Goal: Task Accomplishment & Management: Complete application form

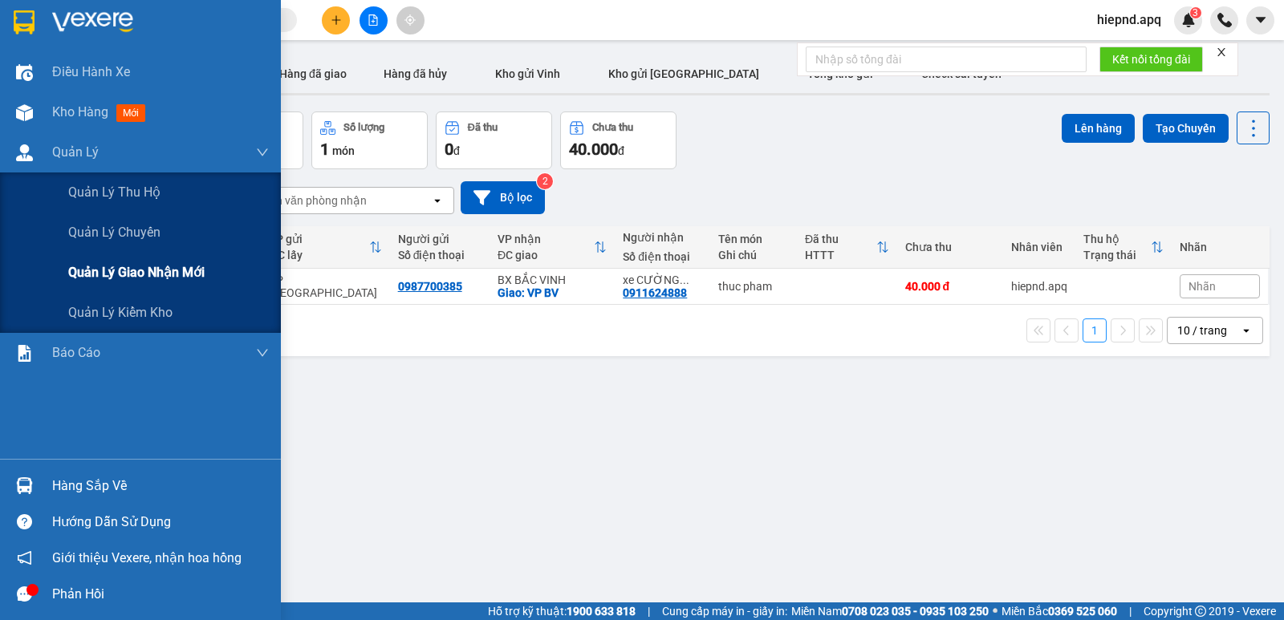
click at [105, 279] on span "Quản lý giao nhận mới" at bounding box center [136, 272] width 136 height 20
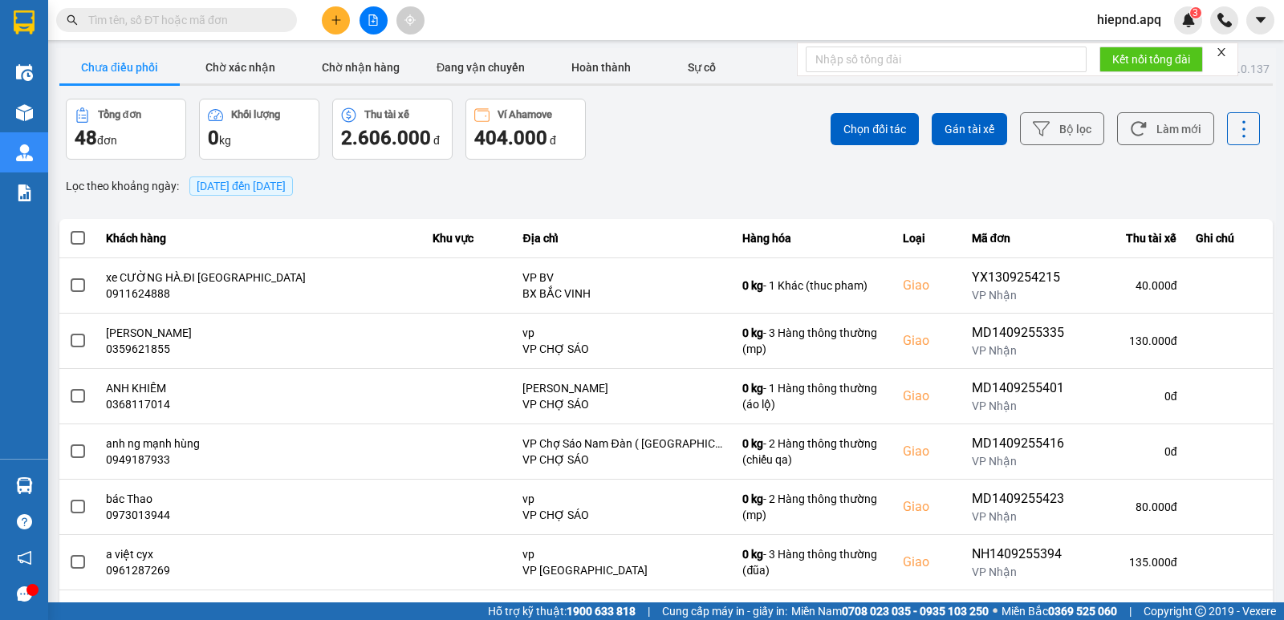
click at [286, 189] on span "[DATE] đến [DATE]" at bounding box center [241, 186] width 89 height 13
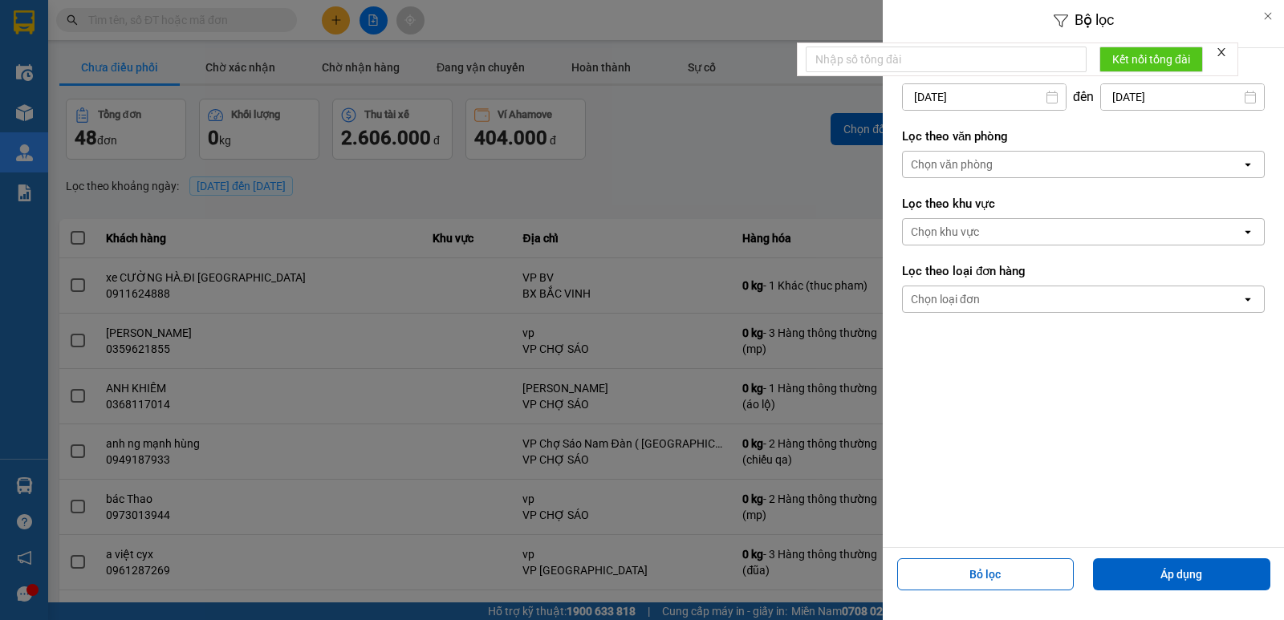
click at [959, 161] on div "Chọn văn phòng" at bounding box center [952, 165] width 82 height 16
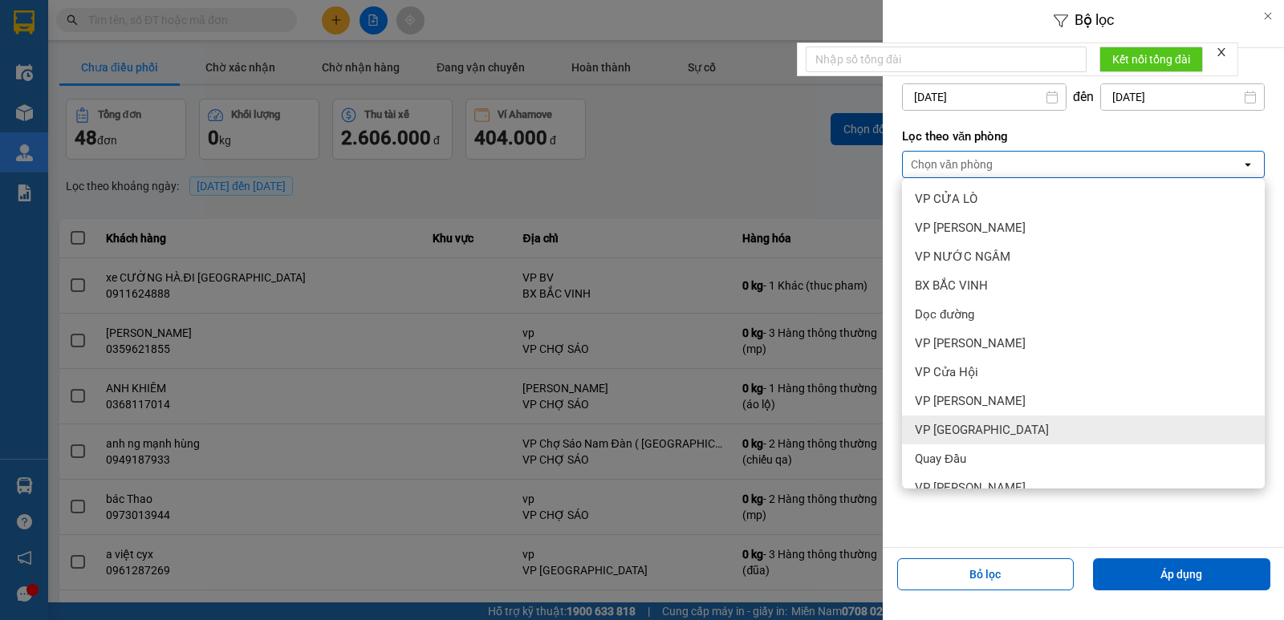
click at [983, 437] on span "VP [GEOGRAPHIC_DATA]" at bounding box center [982, 430] width 134 height 16
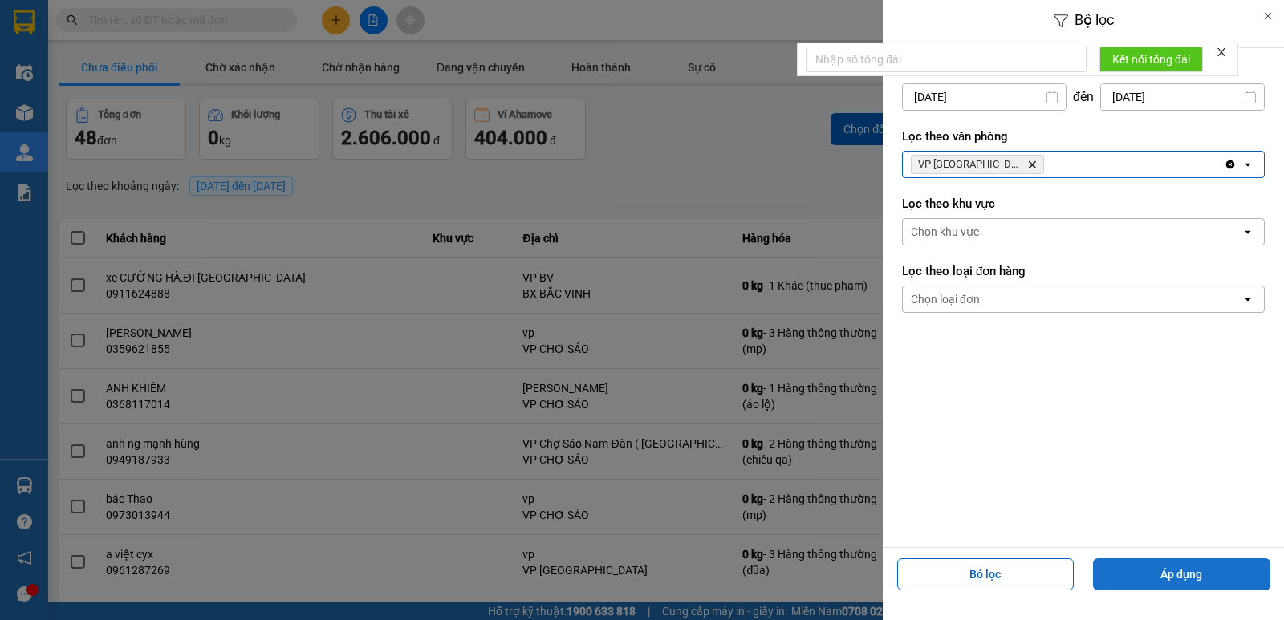
click at [1165, 573] on button "Áp dụng" at bounding box center [1181, 575] width 177 height 32
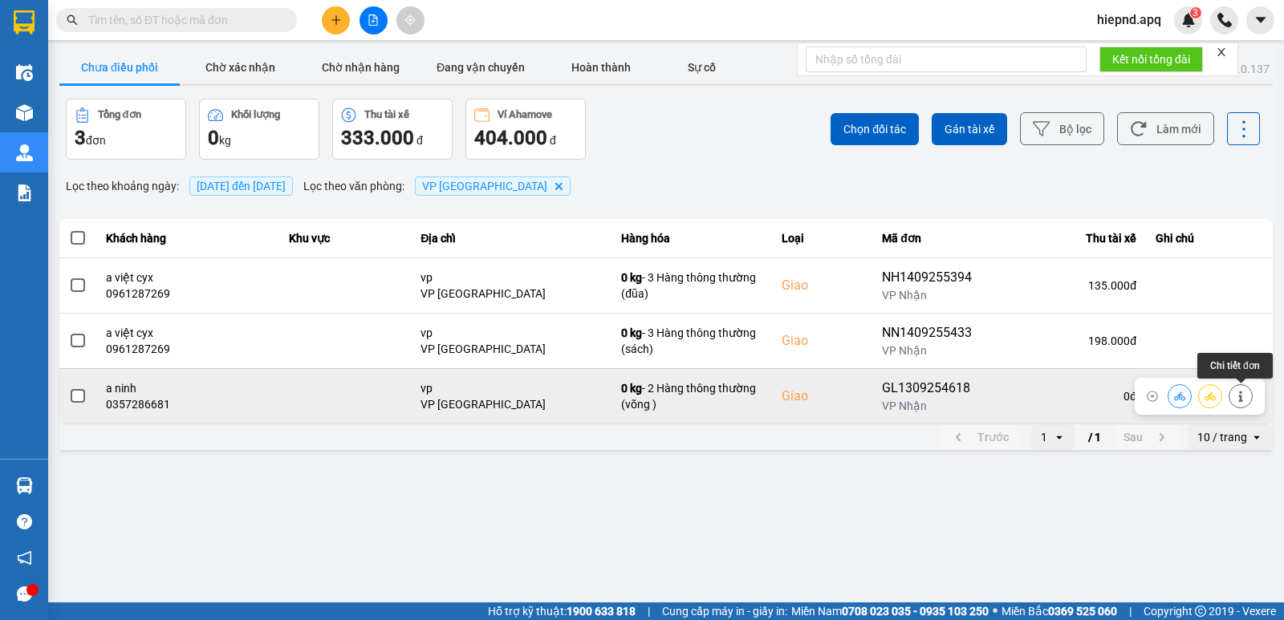
click at [1246, 393] on icon at bounding box center [1240, 396] width 11 height 11
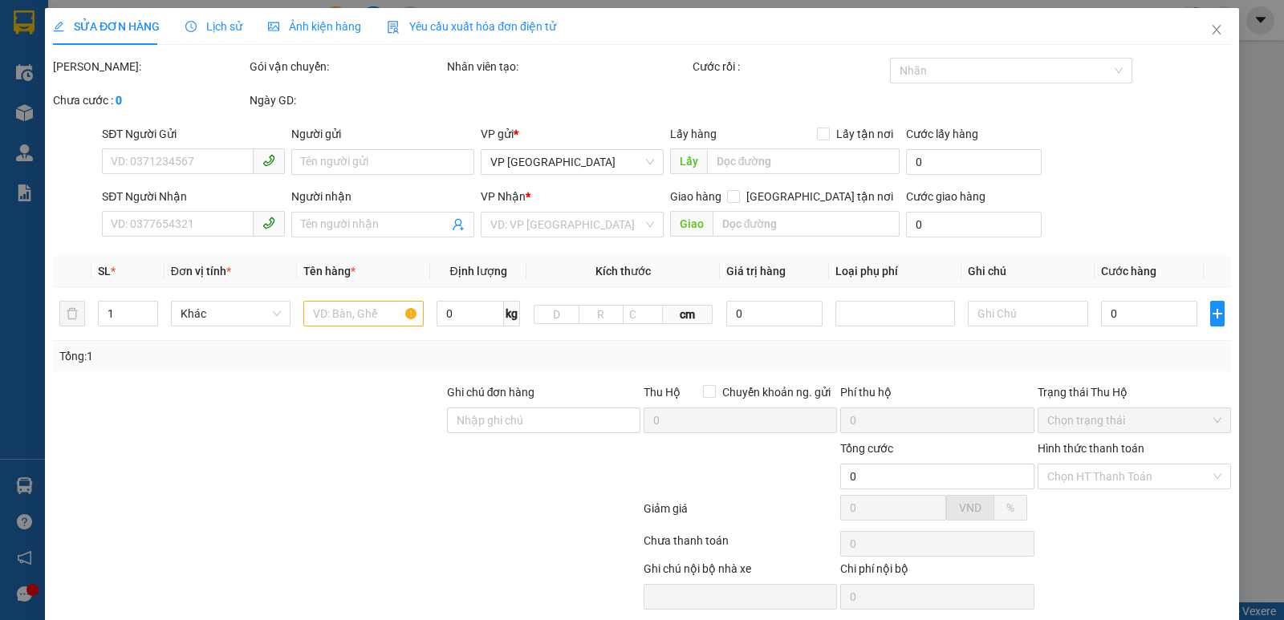
type input "0981111232"
type input "a thành,0983714219"
type input "0357286681"
type input "a ninh"
checkbox input "true"
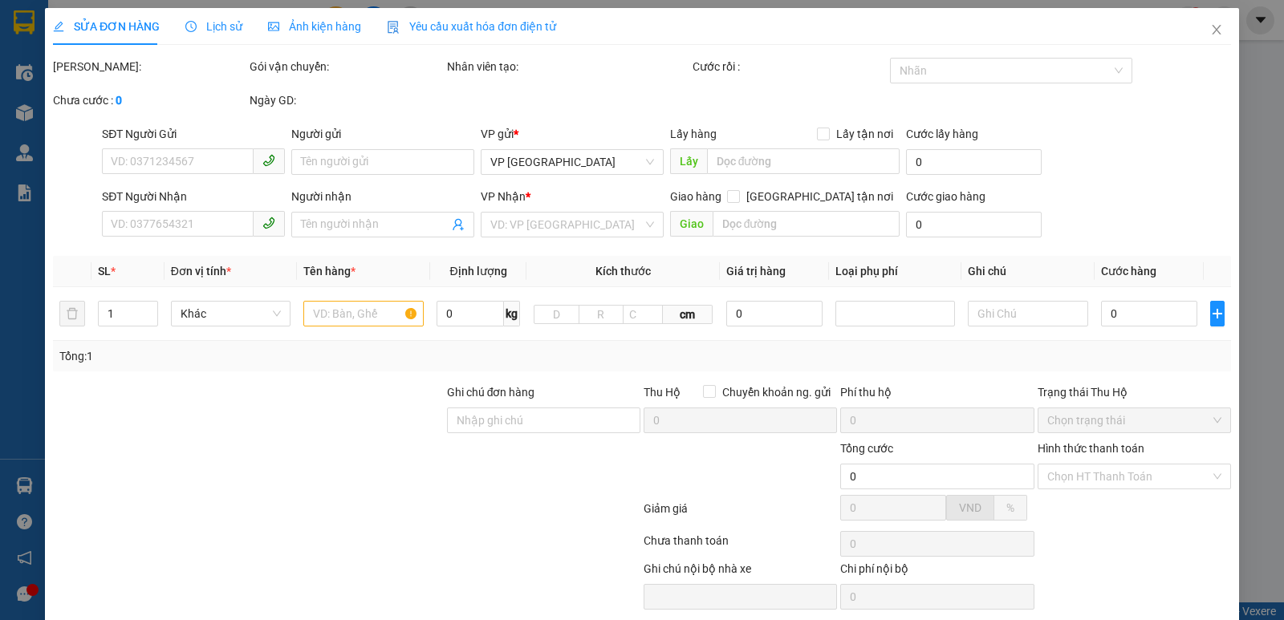
type input "vp"
type input "120.000"
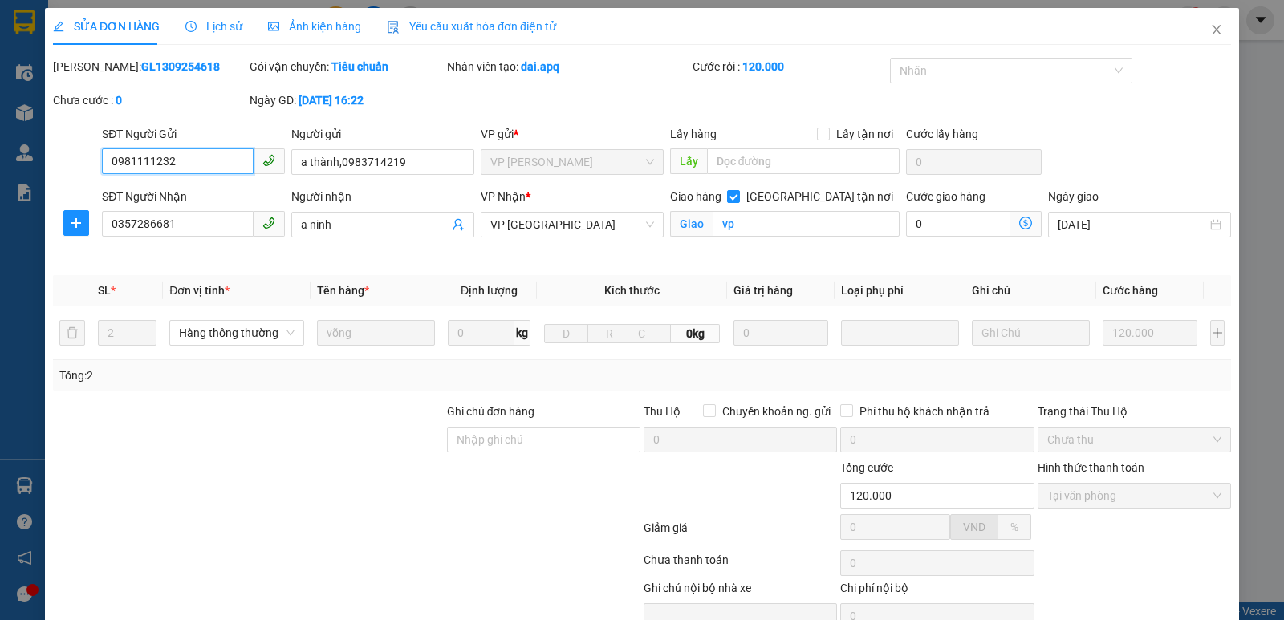
scroll to position [78, 0]
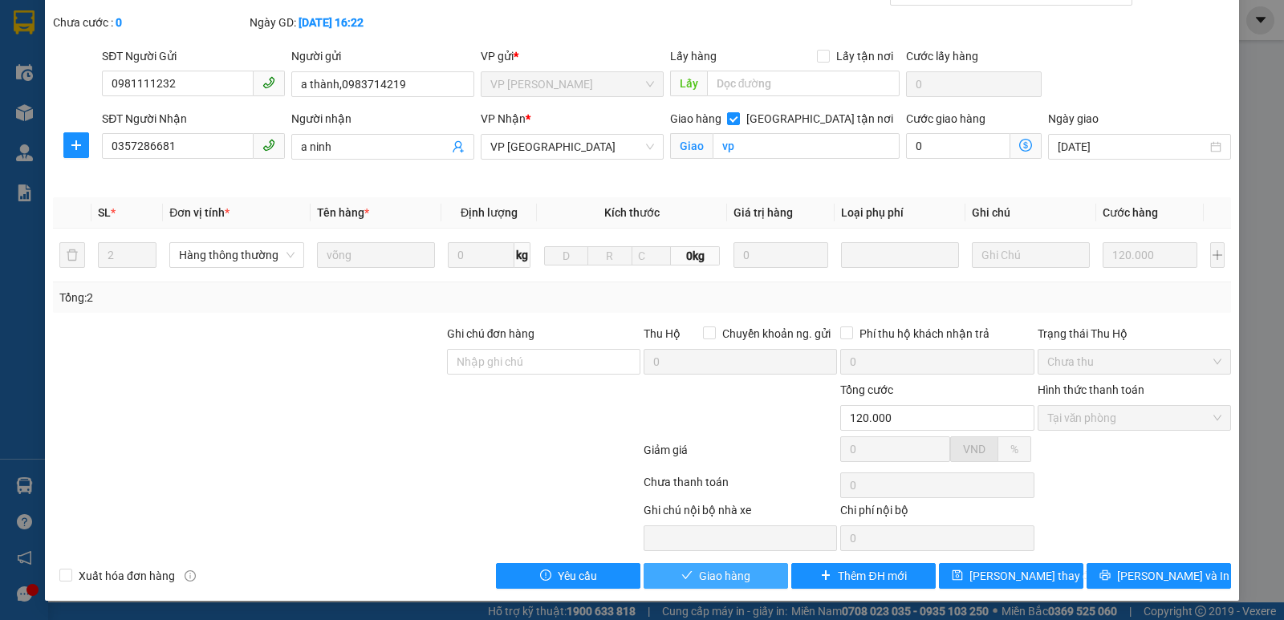
click at [738, 572] on span "Giao hàng" at bounding box center [724, 576] width 51 height 18
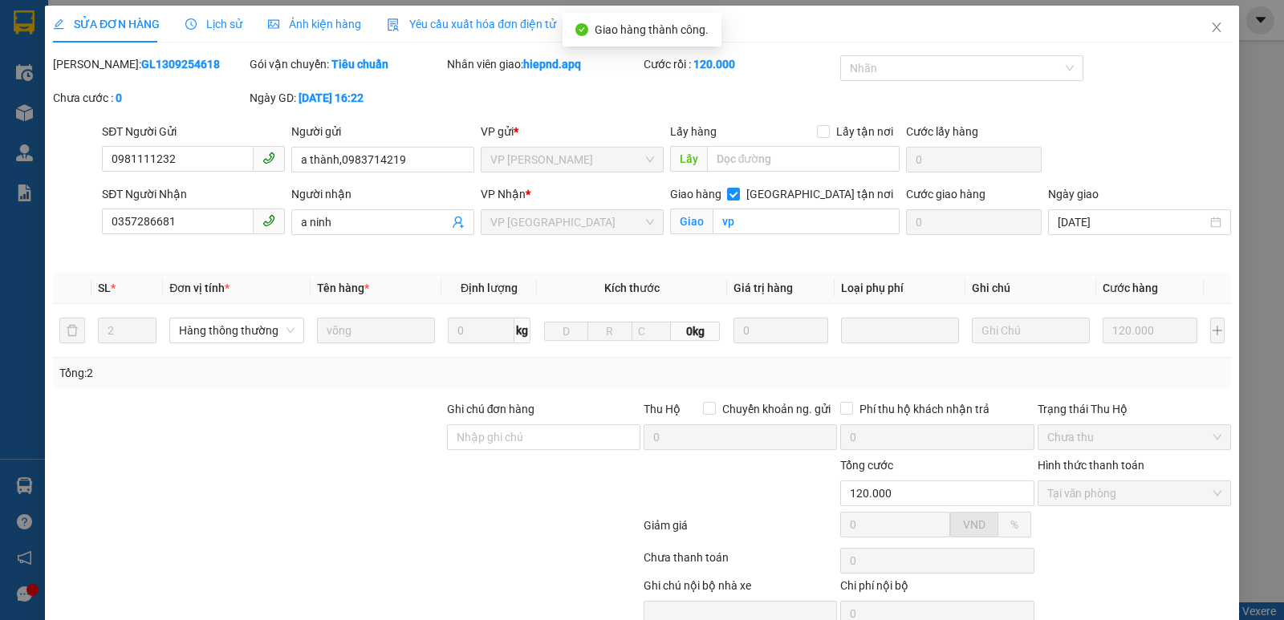
scroll to position [0, 0]
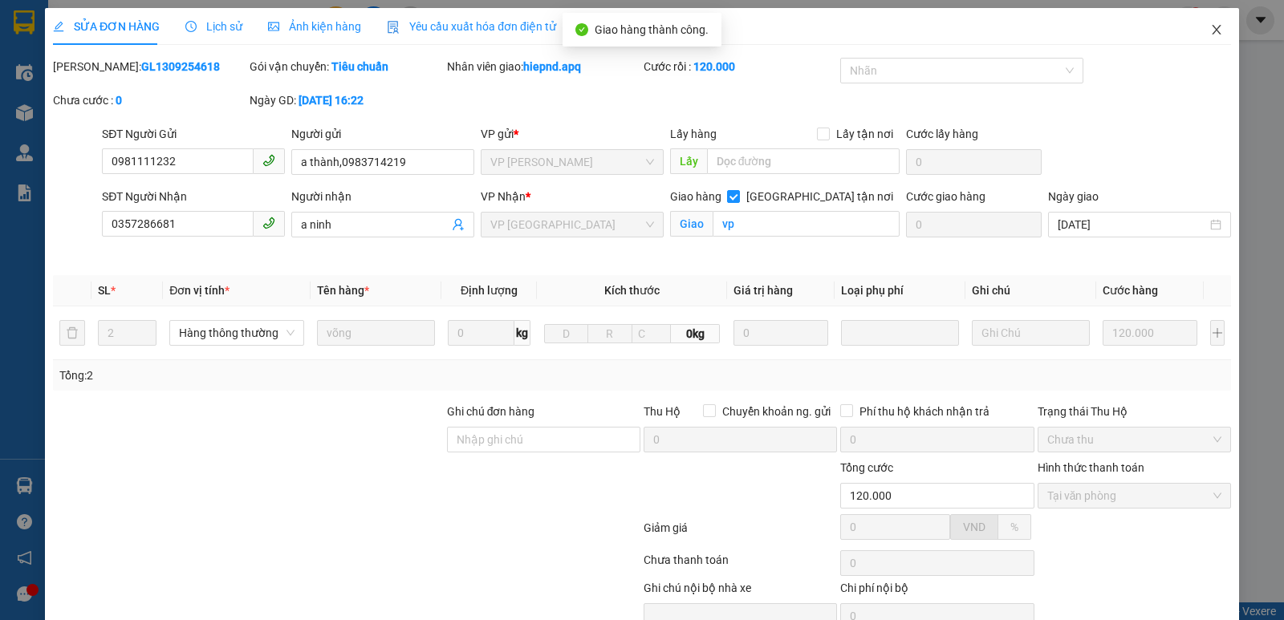
click at [1210, 31] on icon "close" at bounding box center [1216, 29] width 13 height 13
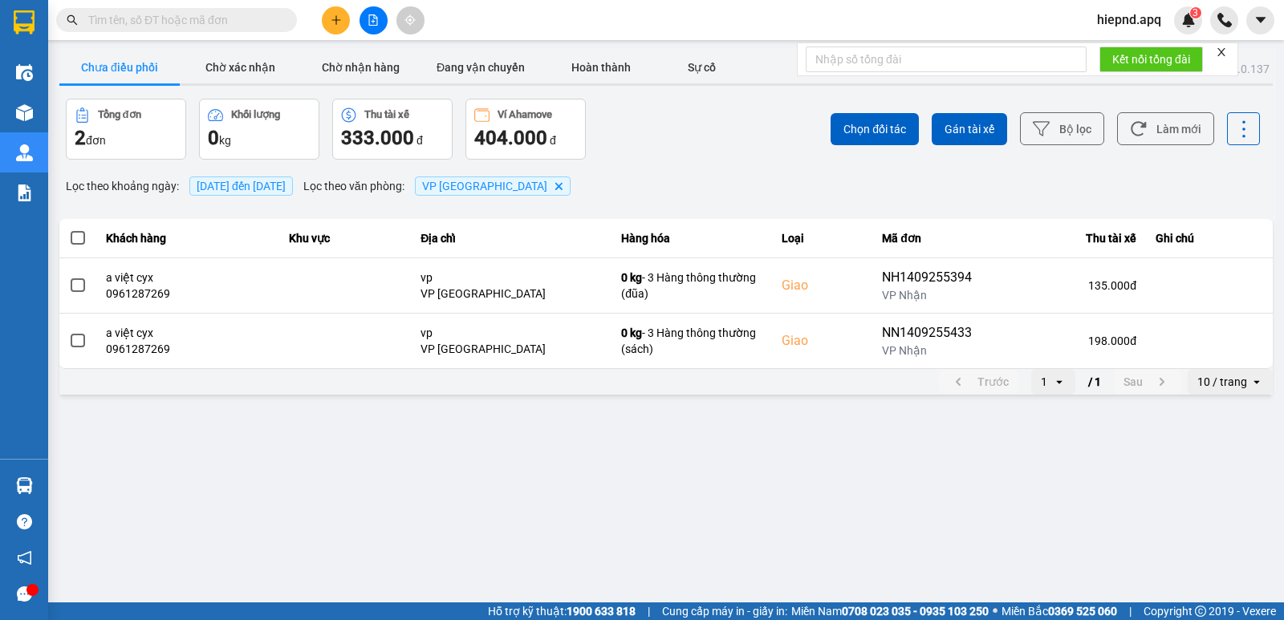
click at [293, 193] on span "[DATE] đến [DATE]" at bounding box center [241, 186] width 104 height 19
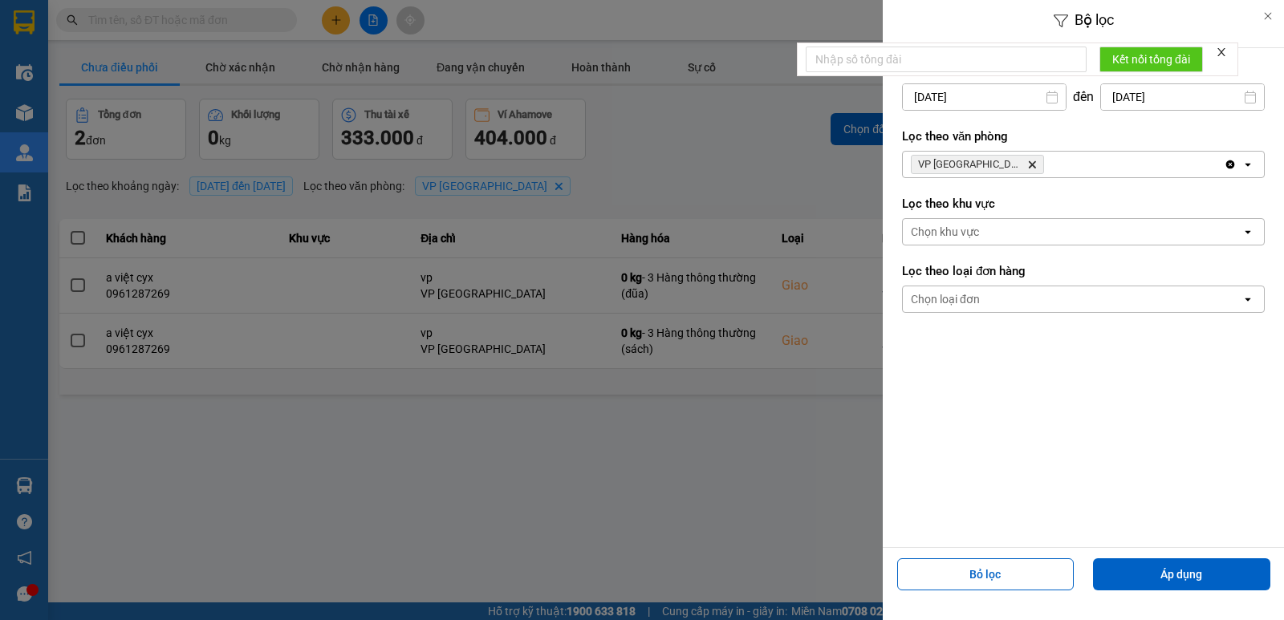
click at [986, 101] on input "[DATE]" at bounding box center [984, 97] width 163 height 26
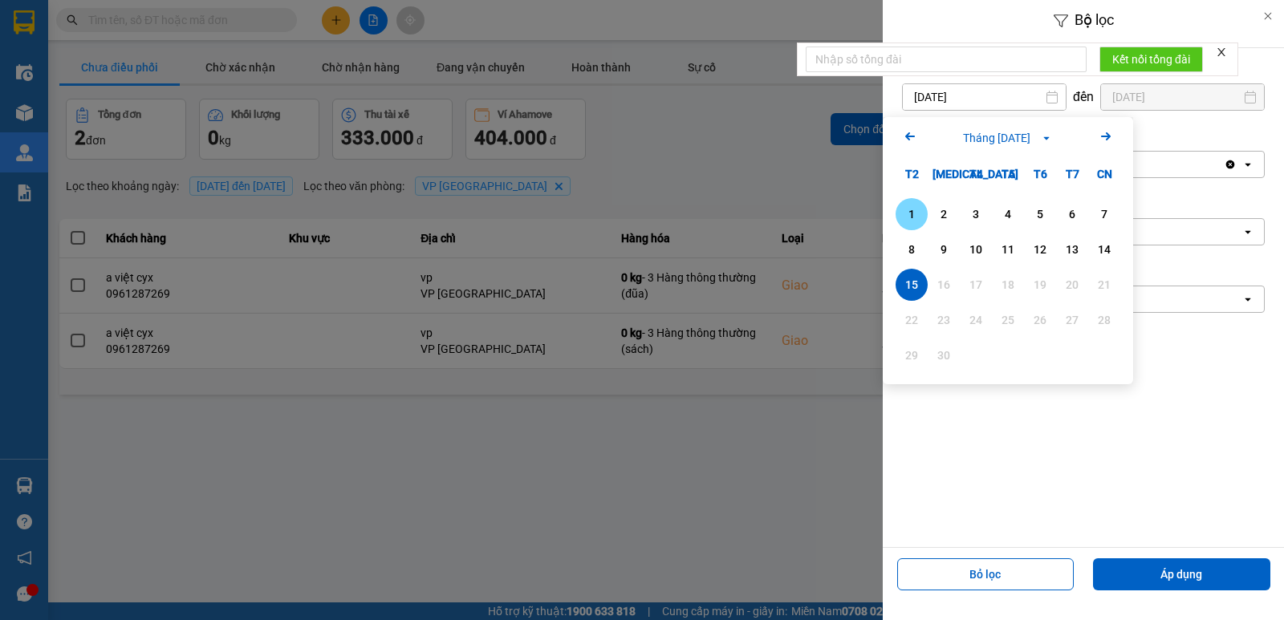
click at [909, 222] on div "1" at bounding box center [912, 214] width 22 height 19
type input "[DATE]"
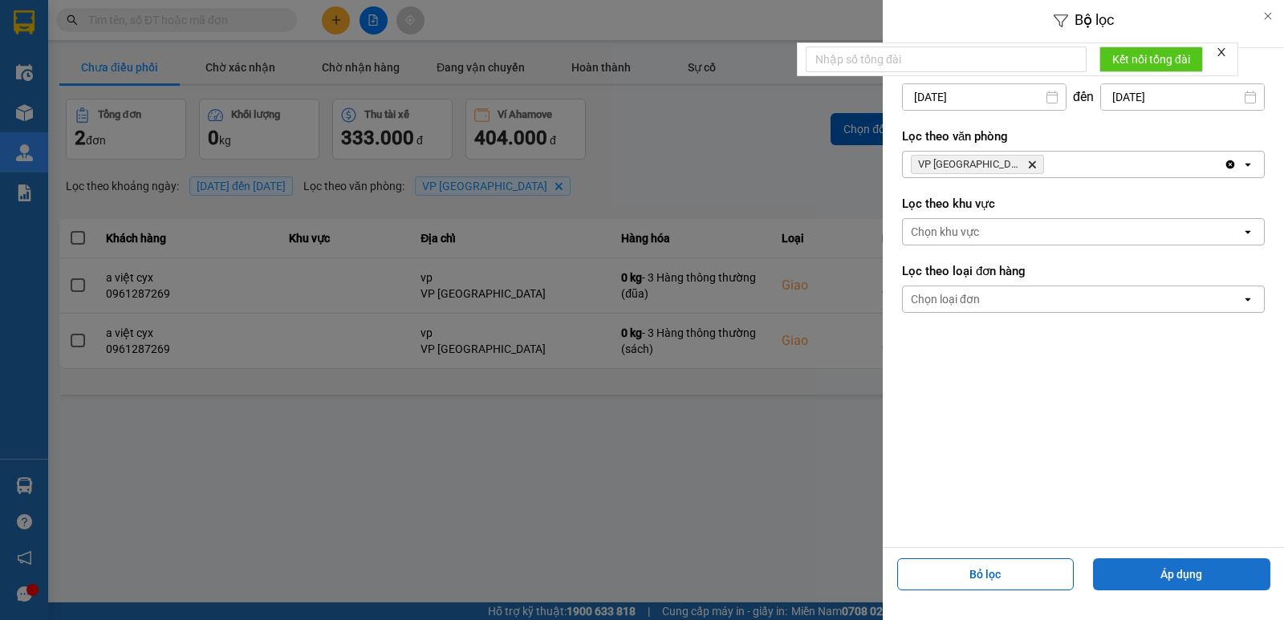
click at [1143, 575] on button "Áp dụng" at bounding box center [1181, 575] width 177 height 32
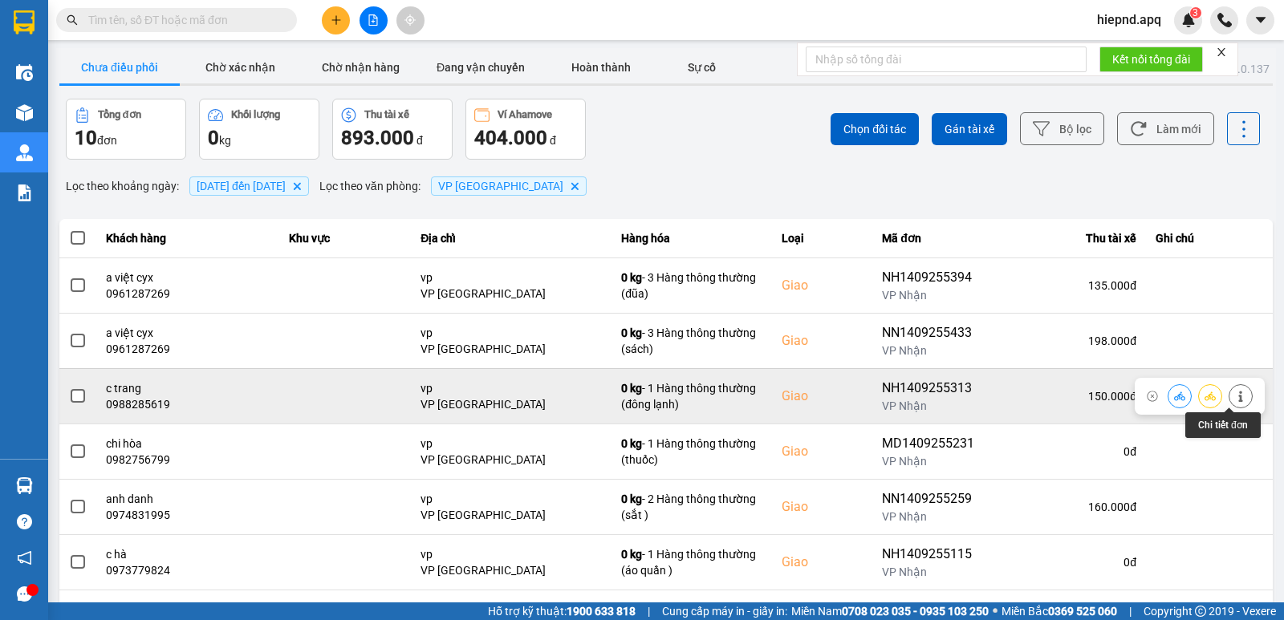
click at [1235, 396] on icon at bounding box center [1240, 396] width 11 height 11
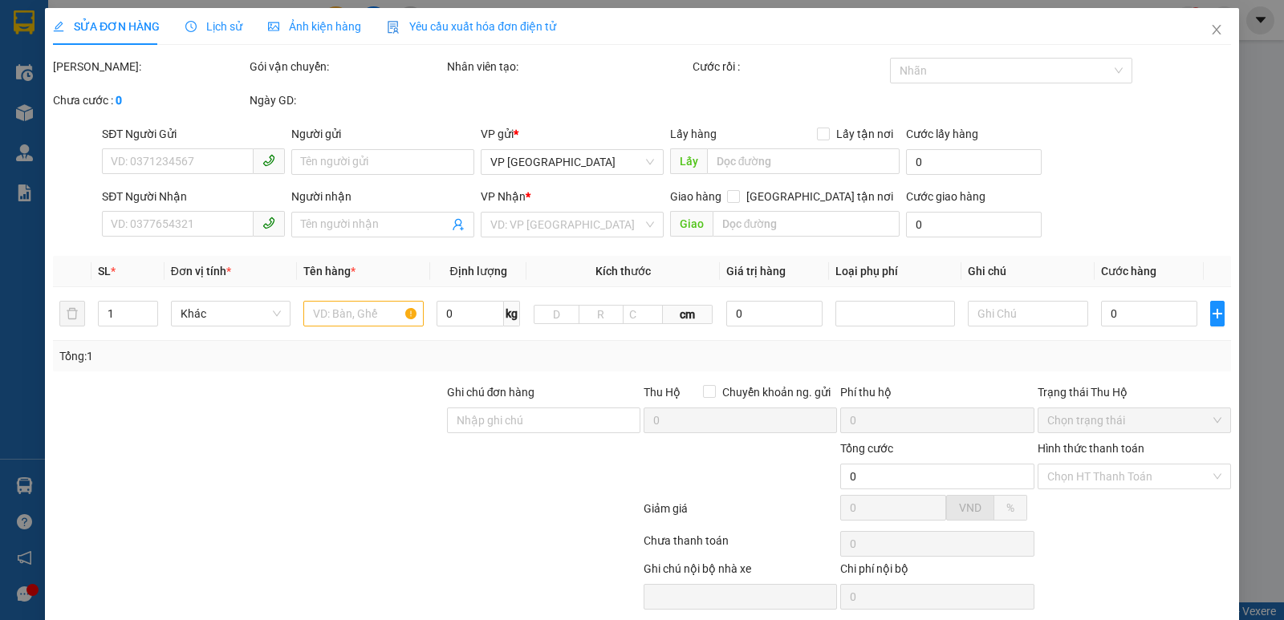
type input "0963293679"
type input "k"
type input "0988285619"
type input "c trang"
checkbox input "true"
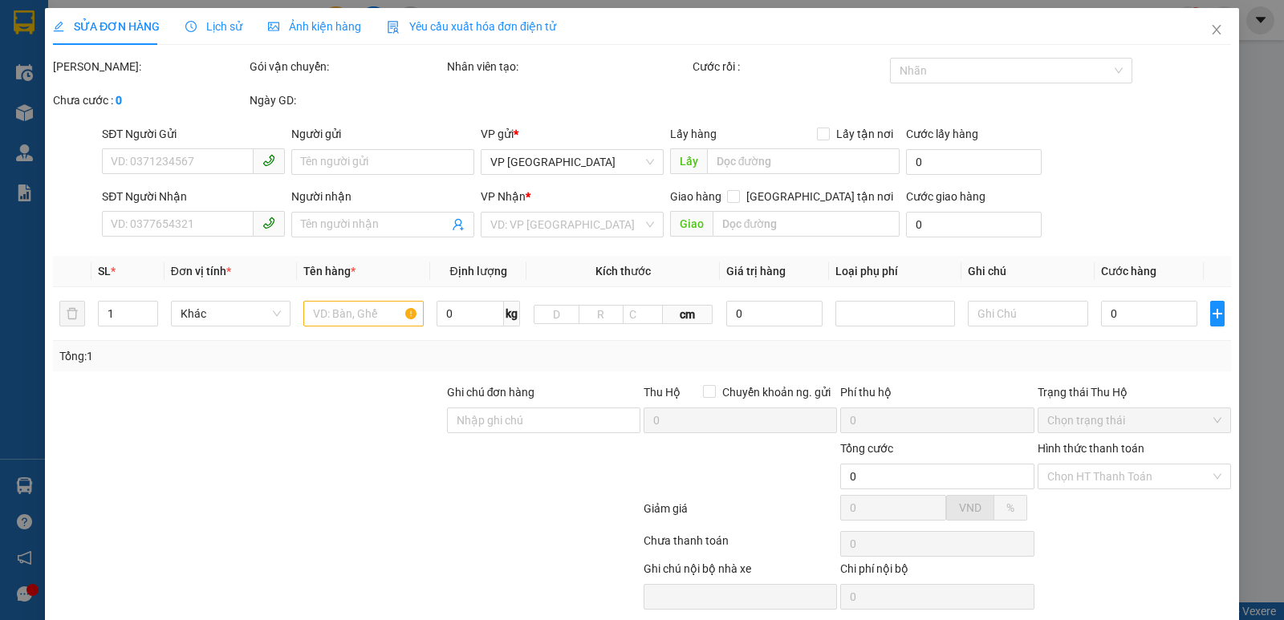
type input "vp"
type input "150.000"
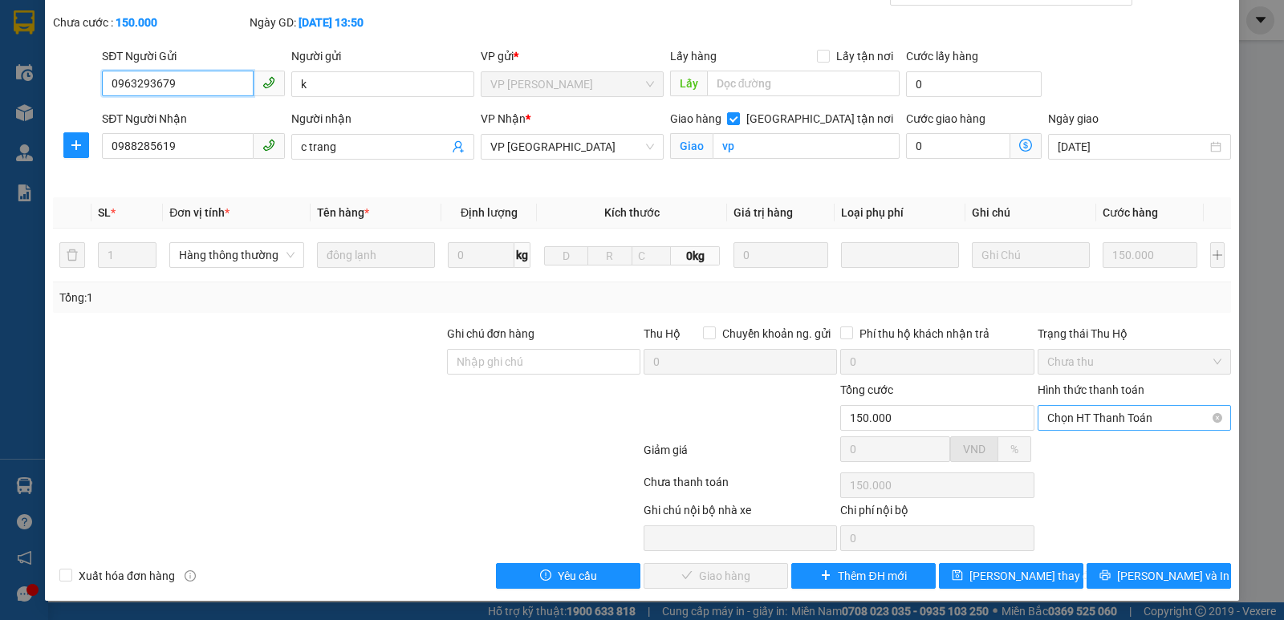
scroll to position [78, 0]
click at [1104, 420] on span "Chọn HT Thanh Toán" at bounding box center [1134, 418] width 174 height 24
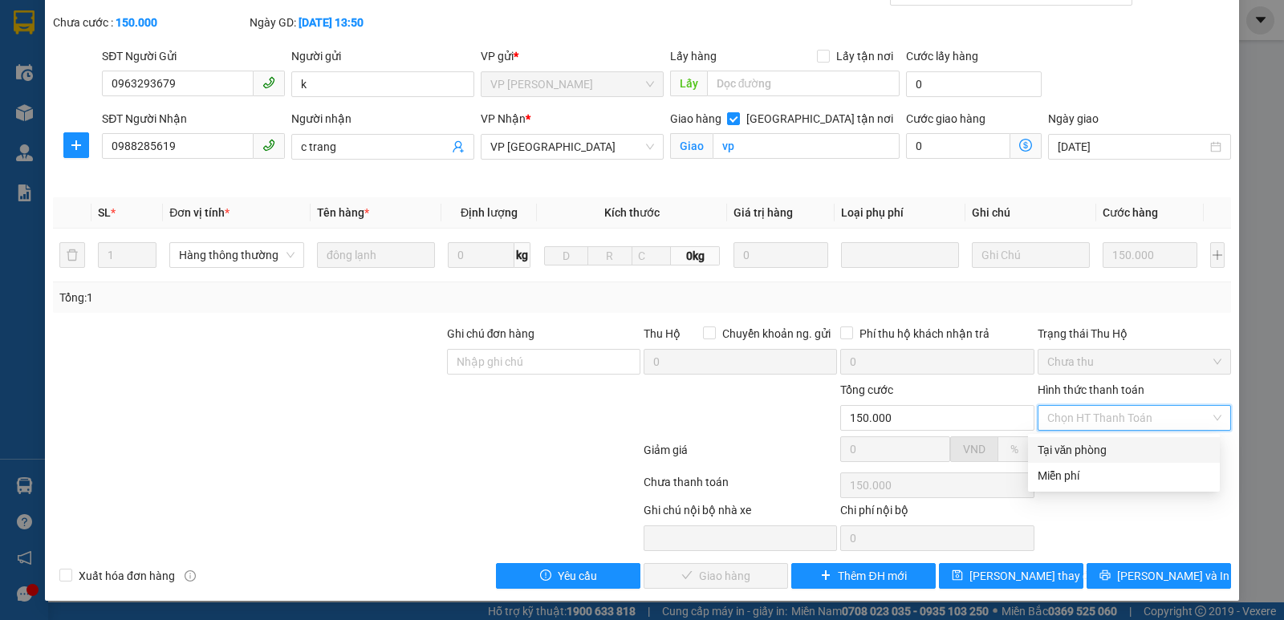
click at [1096, 452] on div "Tại văn phòng" at bounding box center [1124, 450] width 173 height 18
type input "0"
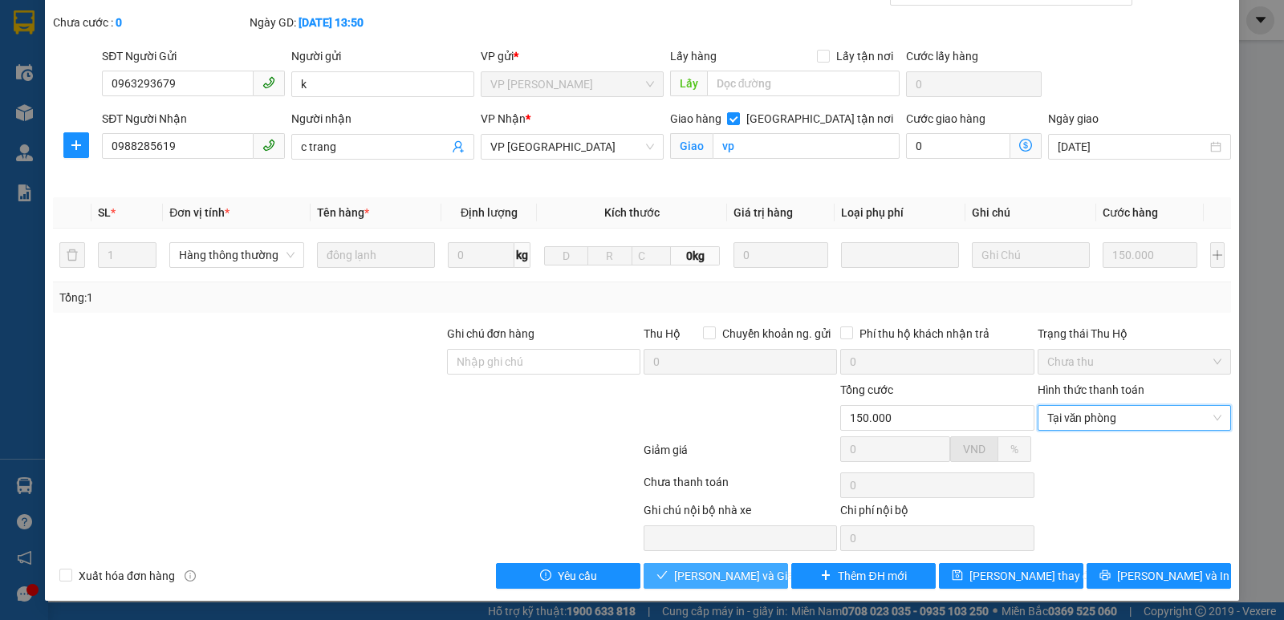
click at [732, 571] on span "[PERSON_NAME] và Giao hàng" at bounding box center [751, 576] width 154 height 18
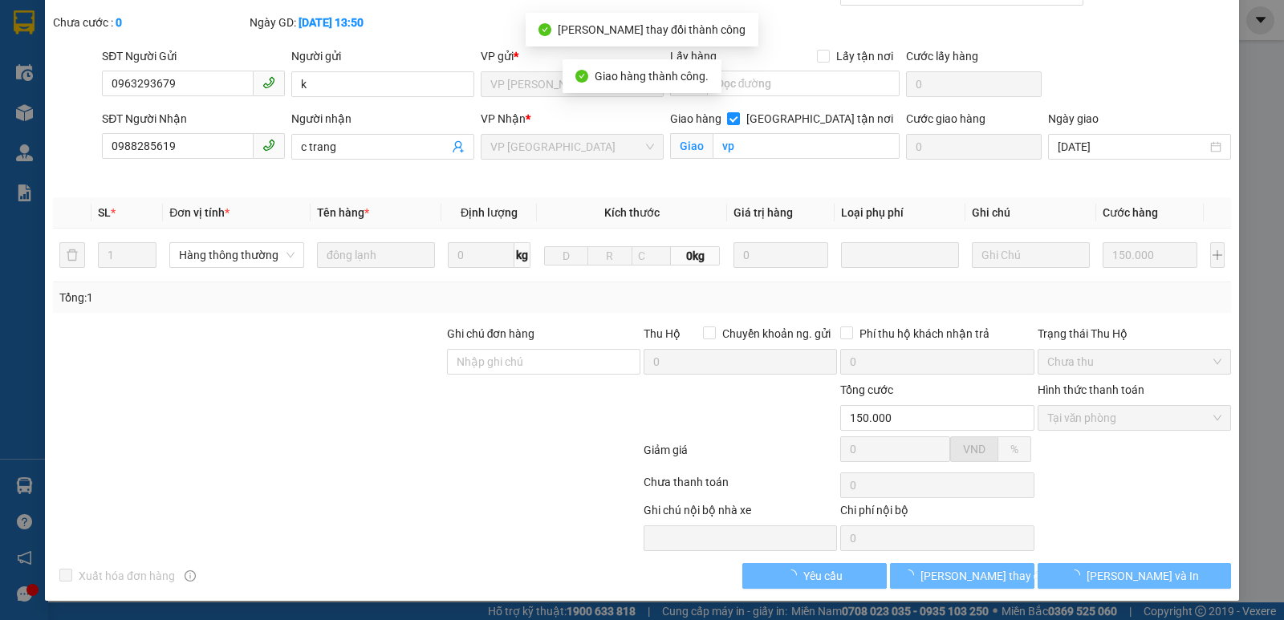
scroll to position [0, 0]
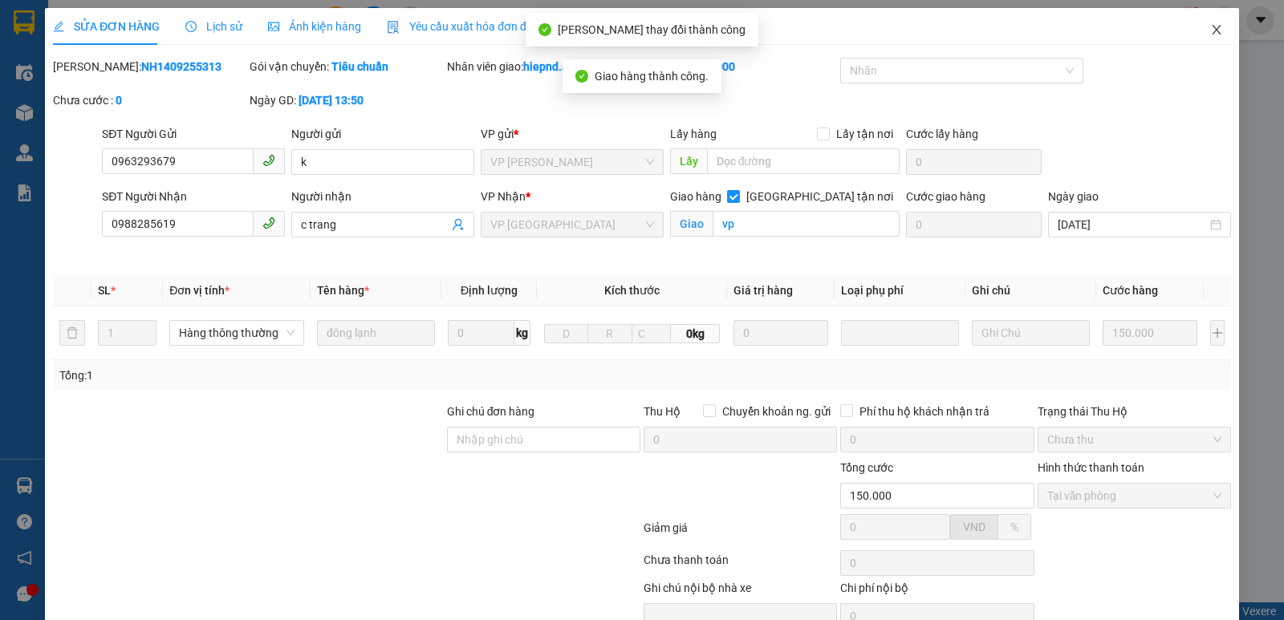
click at [1212, 35] on icon "close" at bounding box center [1216, 30] width 9 height 10
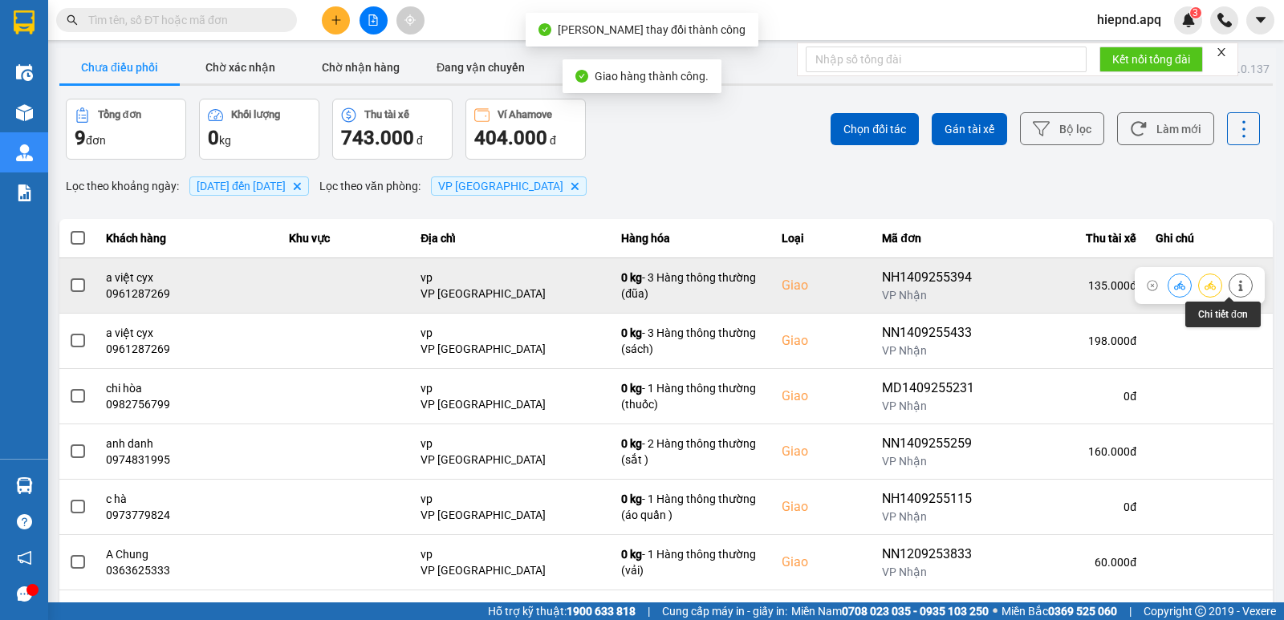
click at [1238, 285] on icon at bounding box center [1240, 285] width 4 height 11
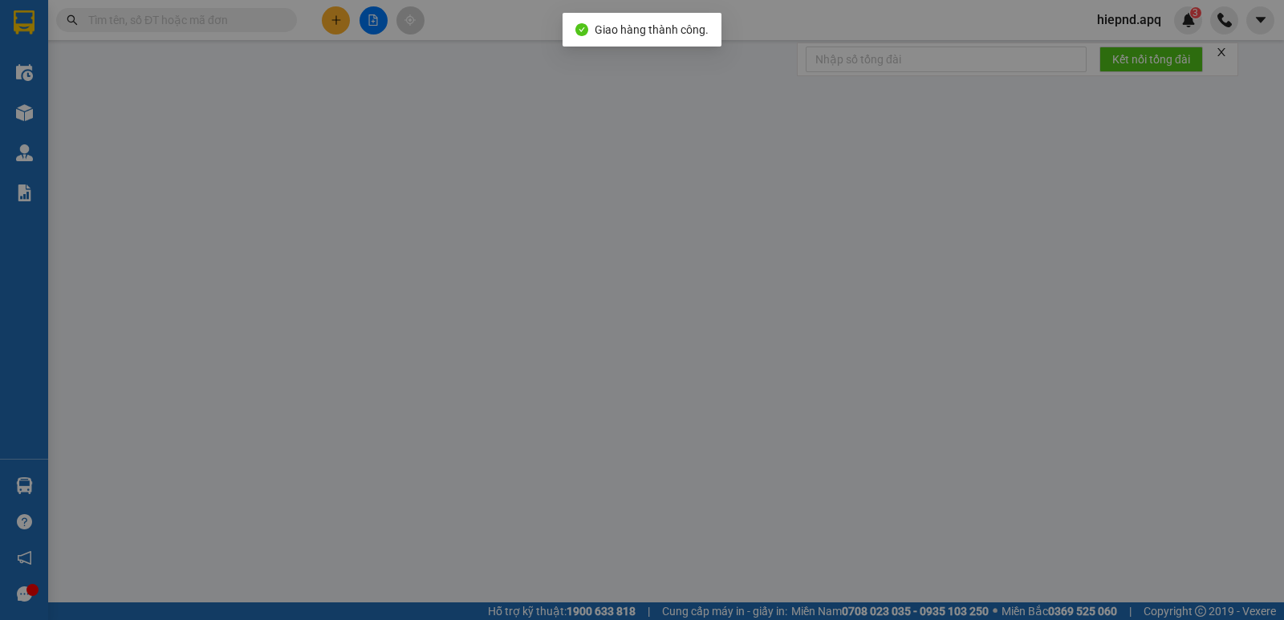
type input "0938306183"
type input "kh"
type input "0961287269"
type input "a việt cyx"
checkbox input "true"
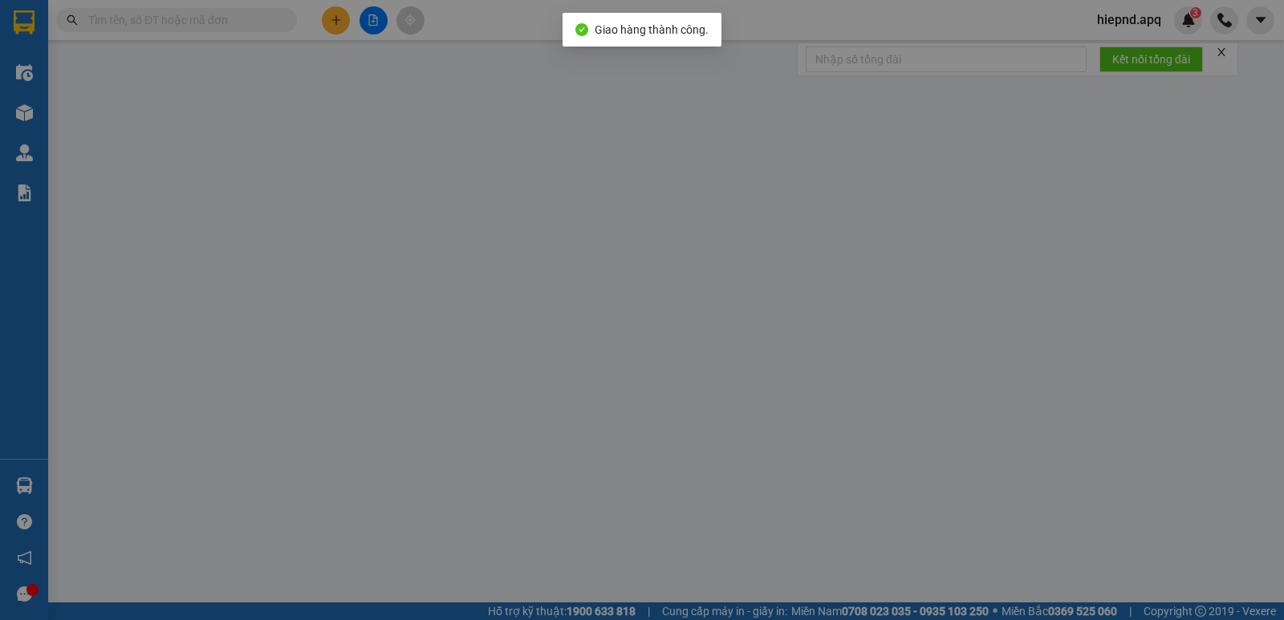
type input "vp"
type input "135.000"
type input "10"
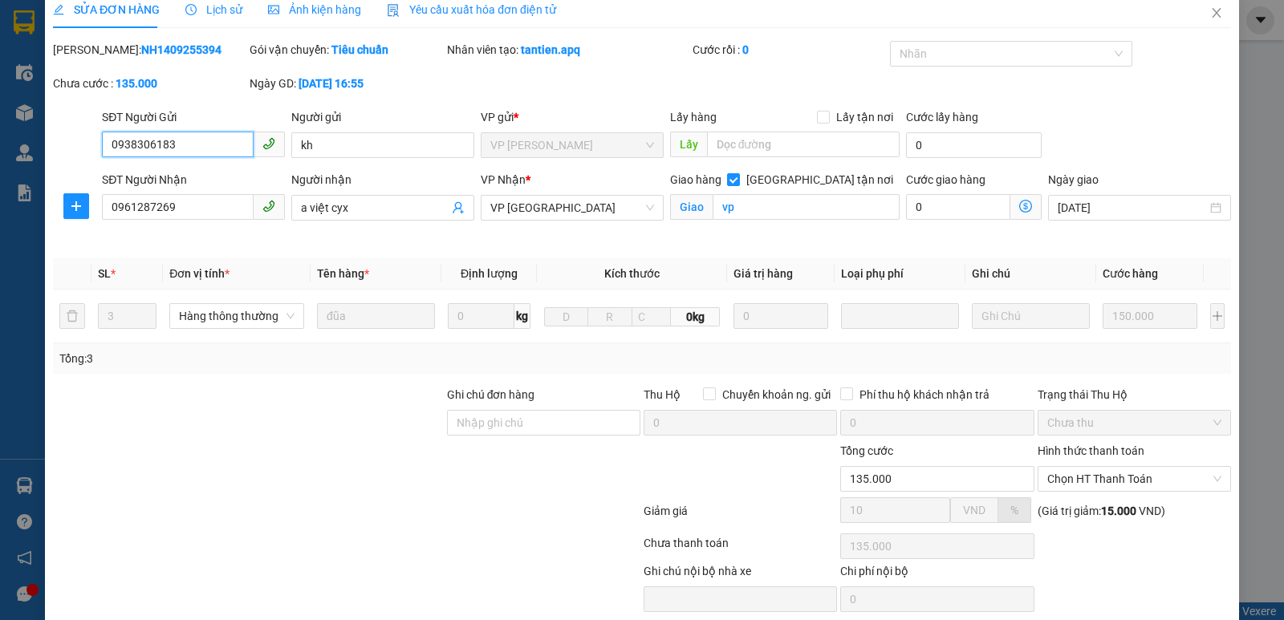
scroll to position [51, 0]
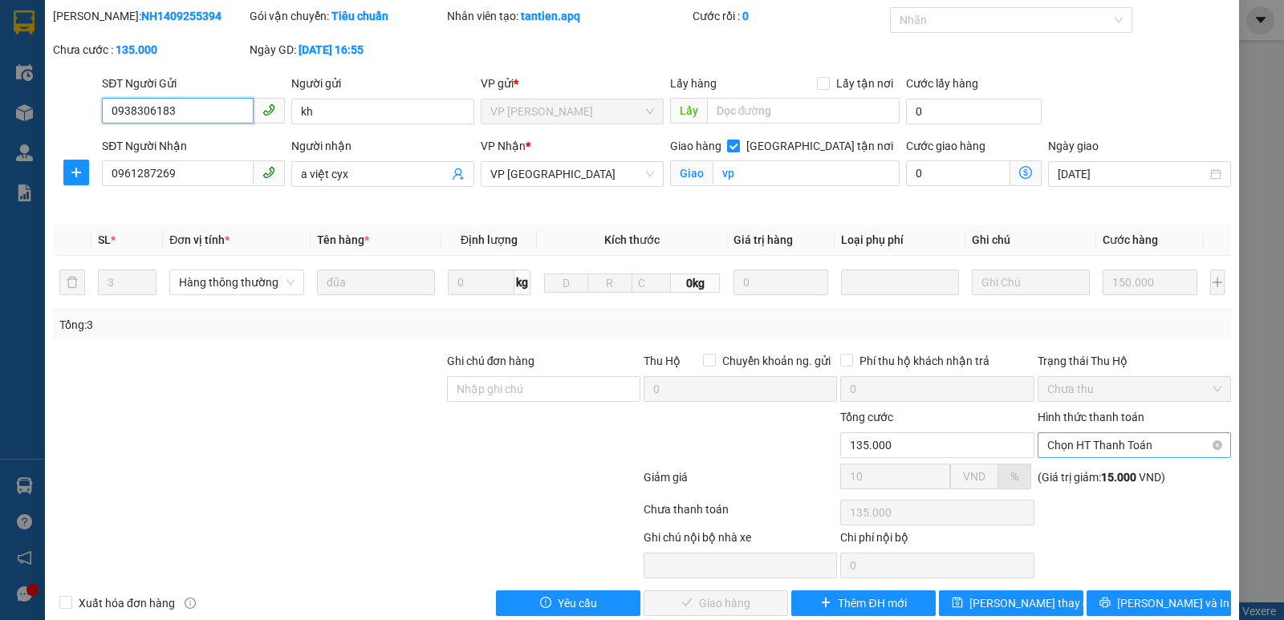
click at [1137, 444] on span "Chọn HT Thanh Toán" at bounding box center [1134, 445] width 174 height 24
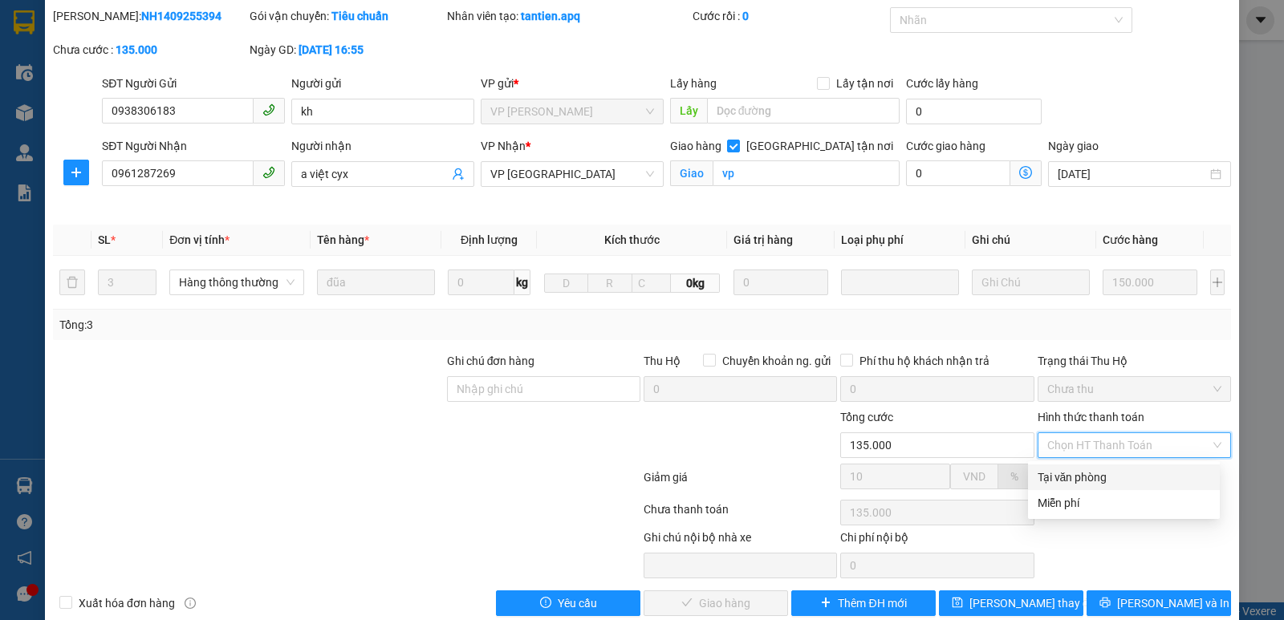
click at [1122, 477] on div "Tại văn phòng" at bounding box center [1124, 478] width 173 height 18
type input "0"
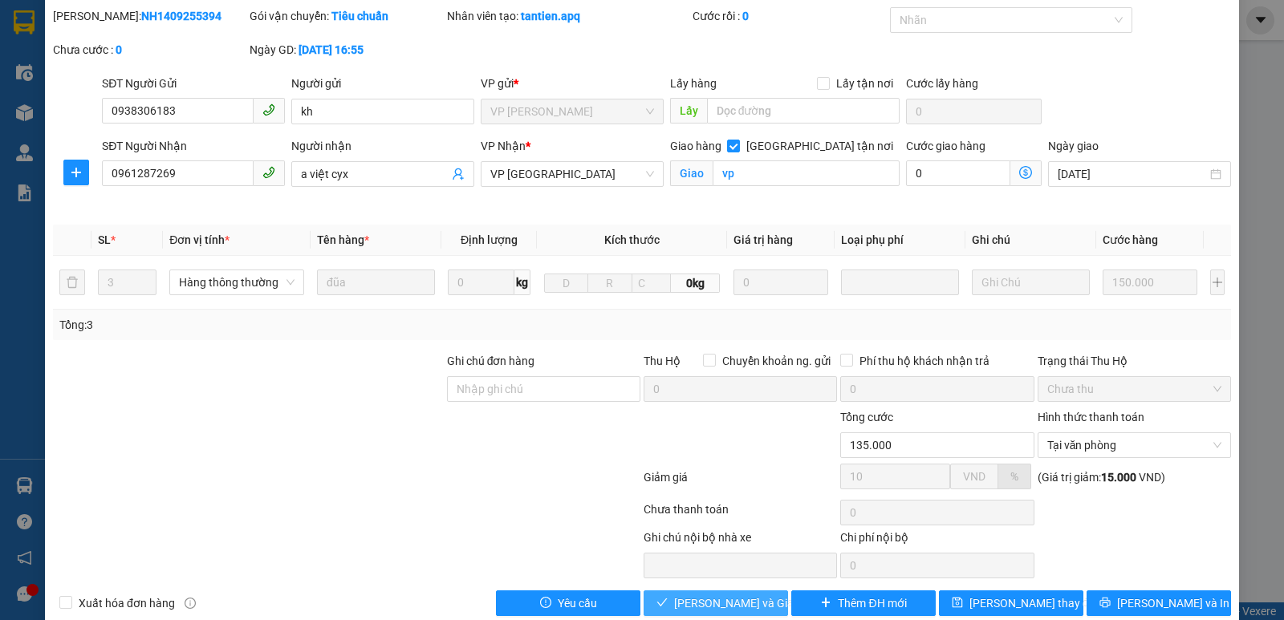
drag, startPoint x: 736, startPoint y: 605, endPoint x: 797, endPoint y: 589, distance: 63.1
click at [738, 606] on span "[PERSON_NAME] và Giao hàng" at bounding box center [751, 604] width 154 height 18
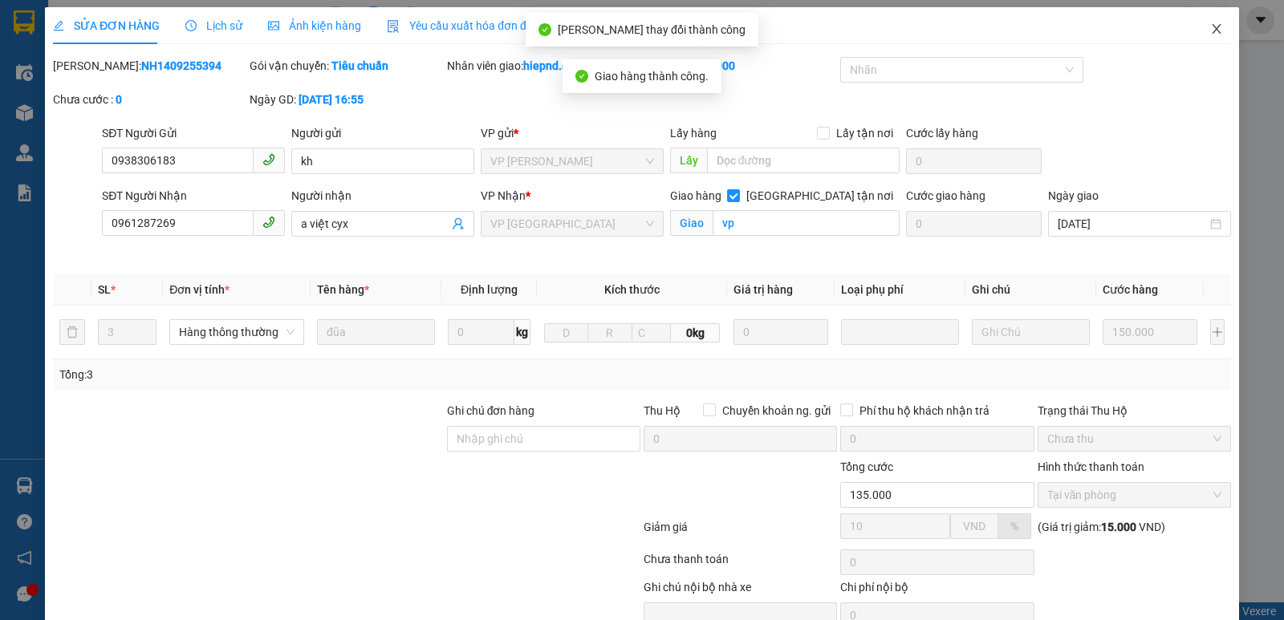
scroll to position [0, 0]
click at [1212, 35] on icon "close" at bounding box center [1216, 30] width 9 height 10
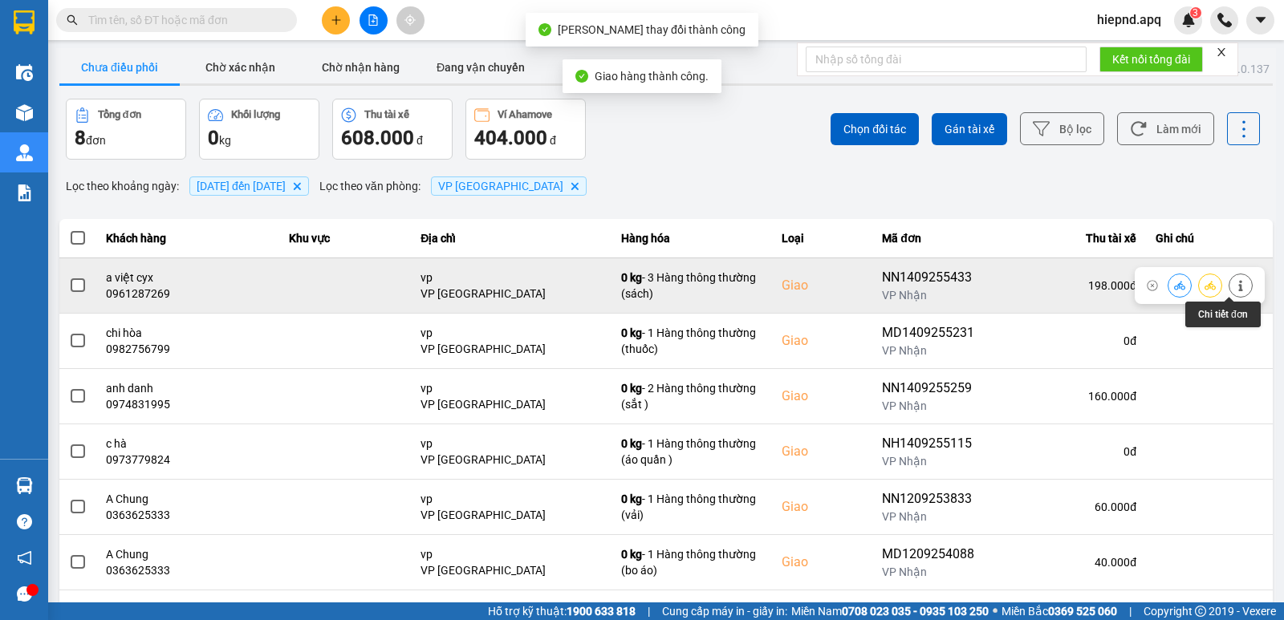
click at [1235, 281] on icon at bounding box center [1240, 285] width 11 height 11
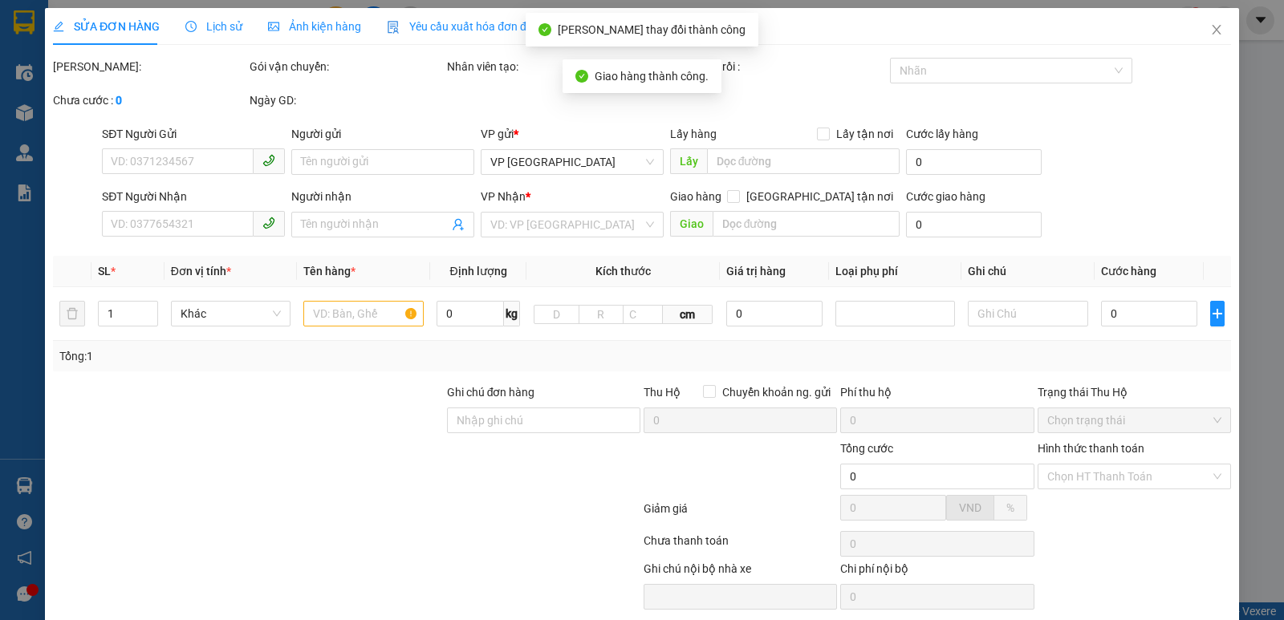
type input "0978775046"
type input "c hiền"
type input "0961287269"
type input "a việt cyx"
checkbox input "true"
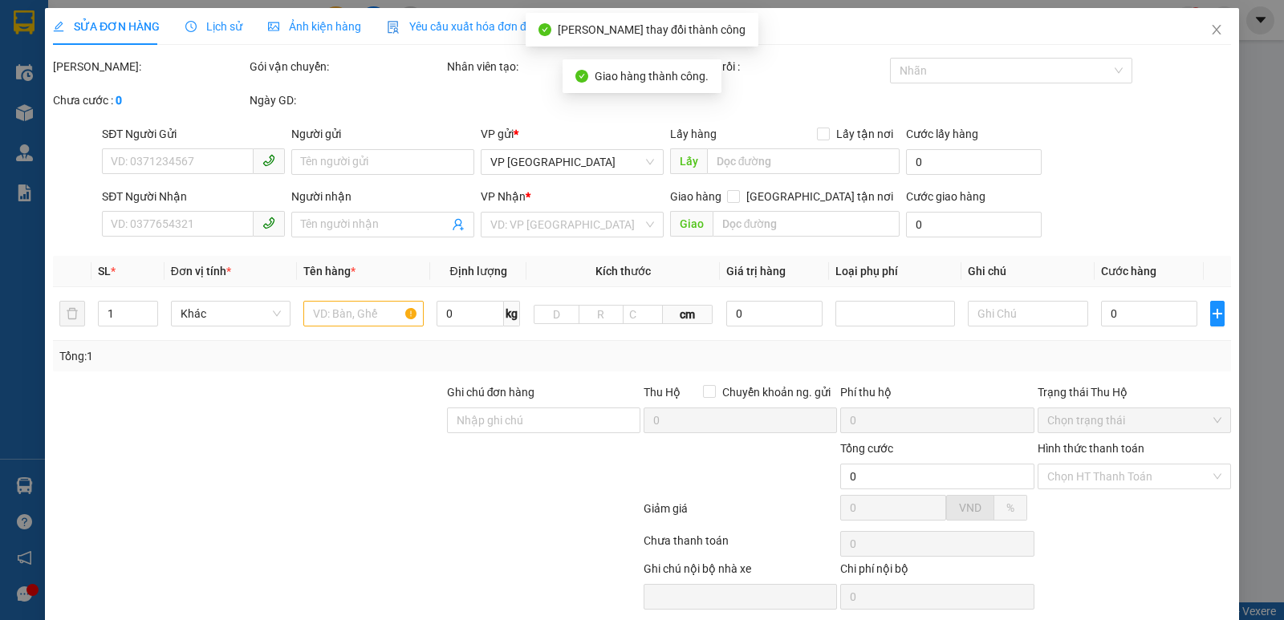
type input "vp"
type input "198.000"
type input "10"
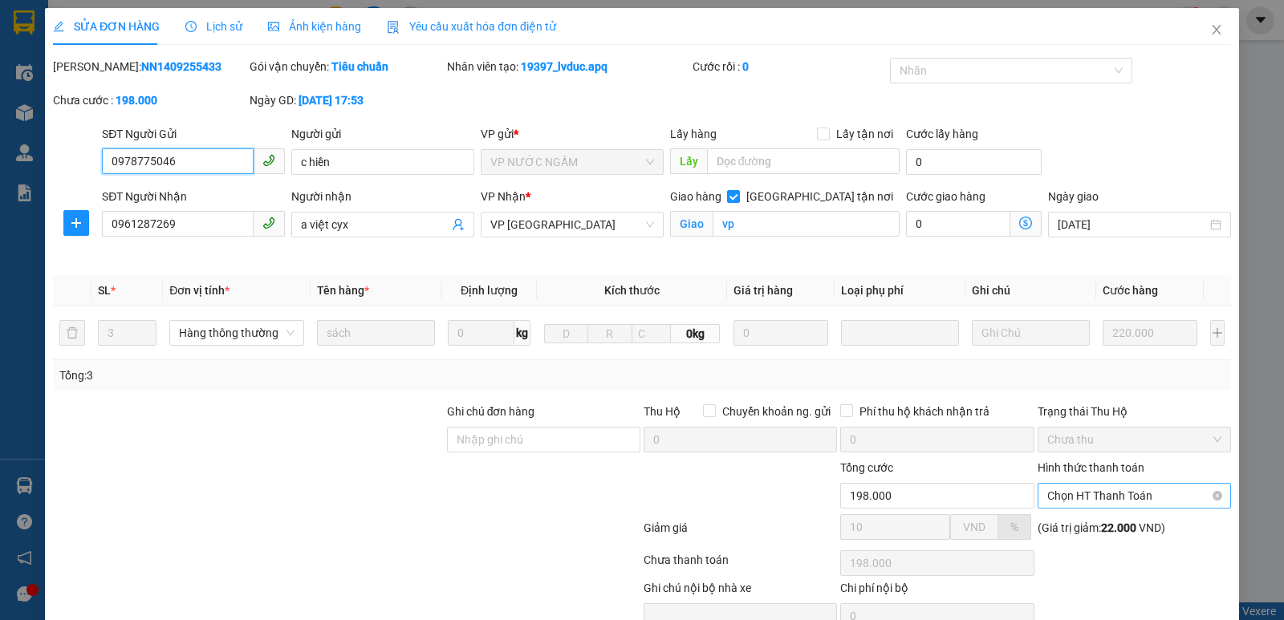
click at [1173, 494] on span "Chọn HT Thanh Toán" at bounding box center [1134, 496] width 174 height 24
click at [1158, 528] on div "Tại văn phòng" at bounding box center [1124, 528] width 173 height 18
type input "0"
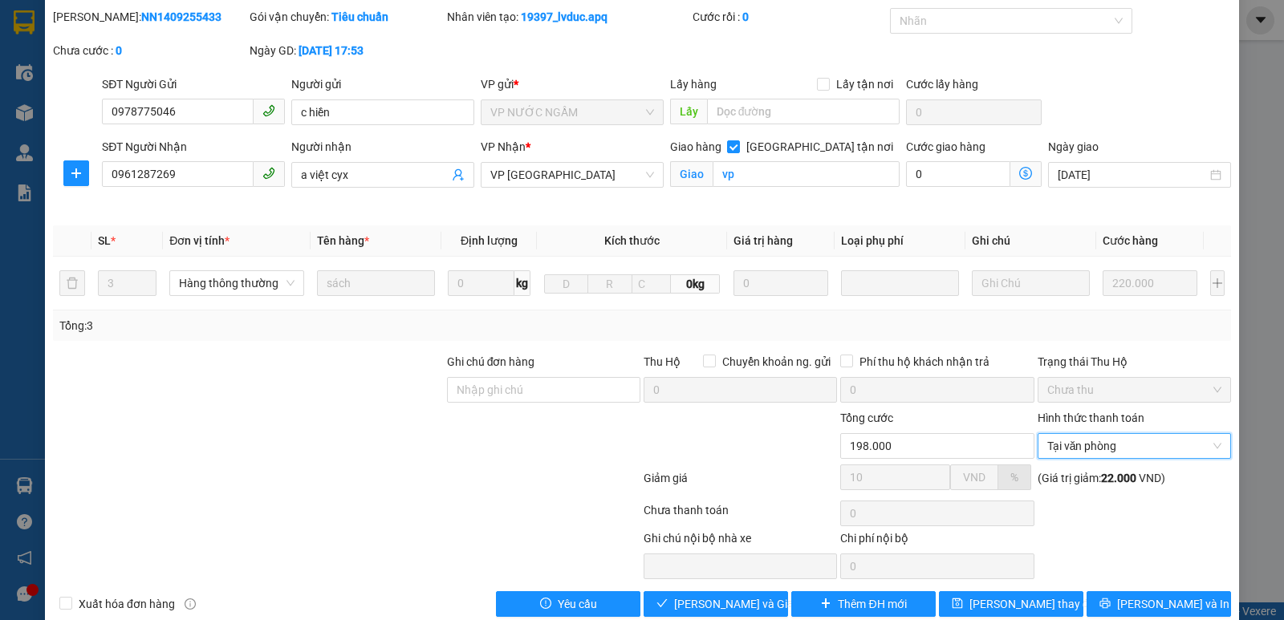
scroll to position [78, 0]
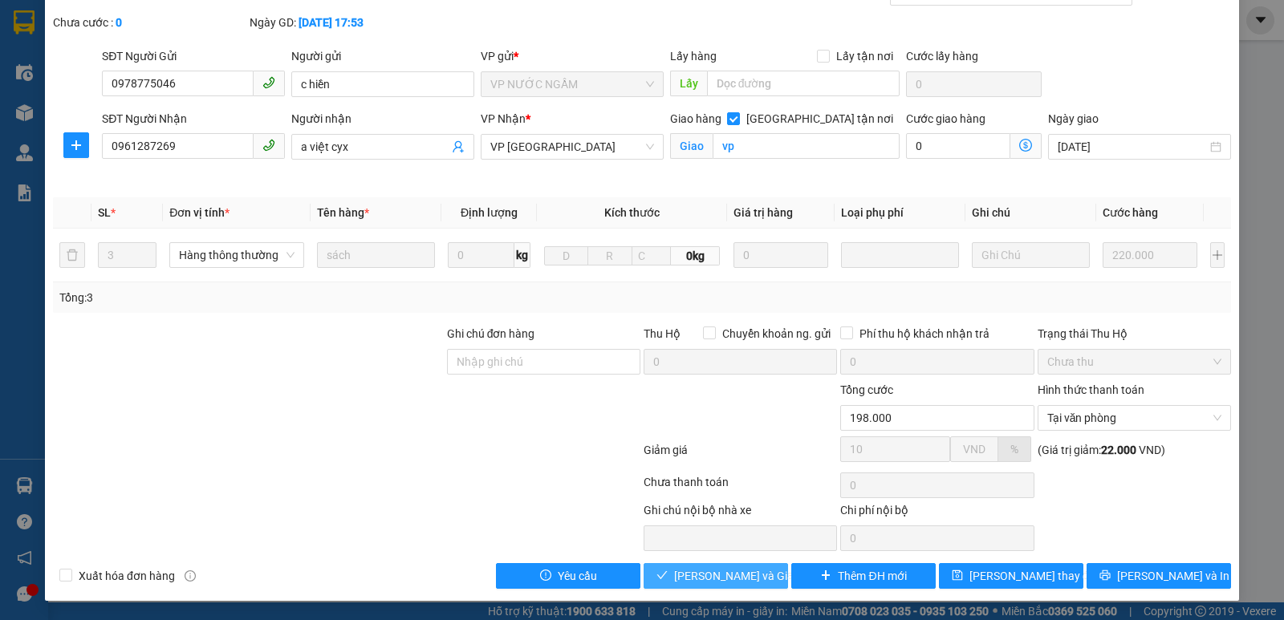
click at [706, 576] on span "[PERSON_NAME] và Giao hàng" at bounding box center [751, 576] width 154 height 18
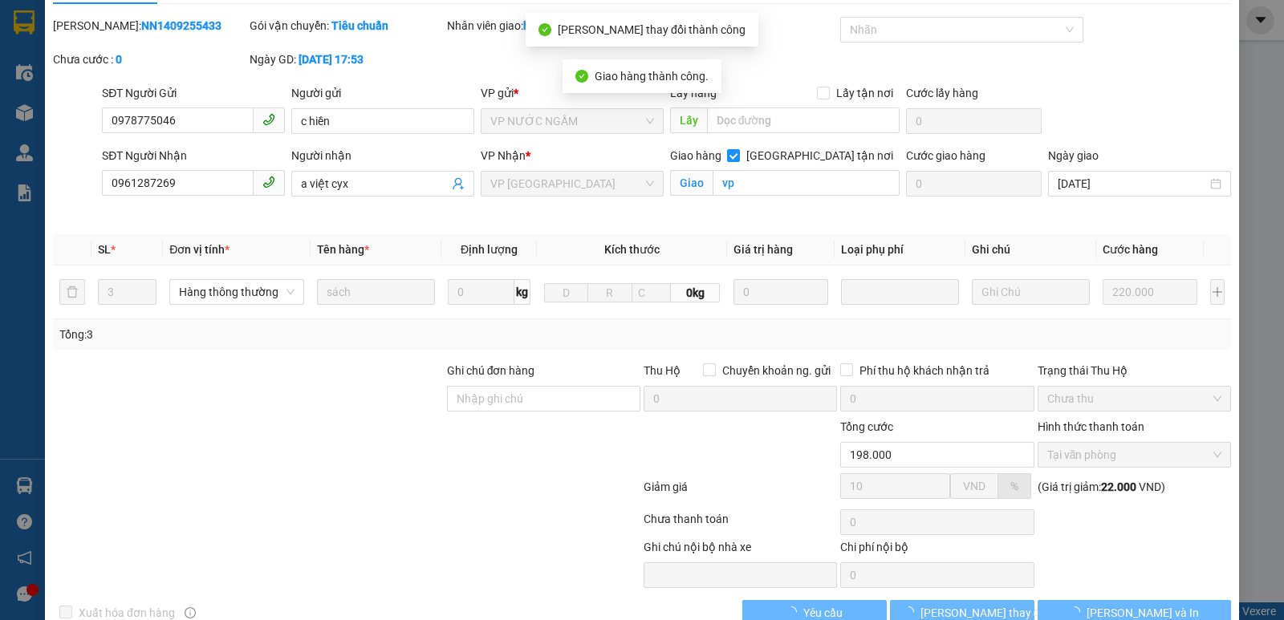
scroll to position [0, 0]
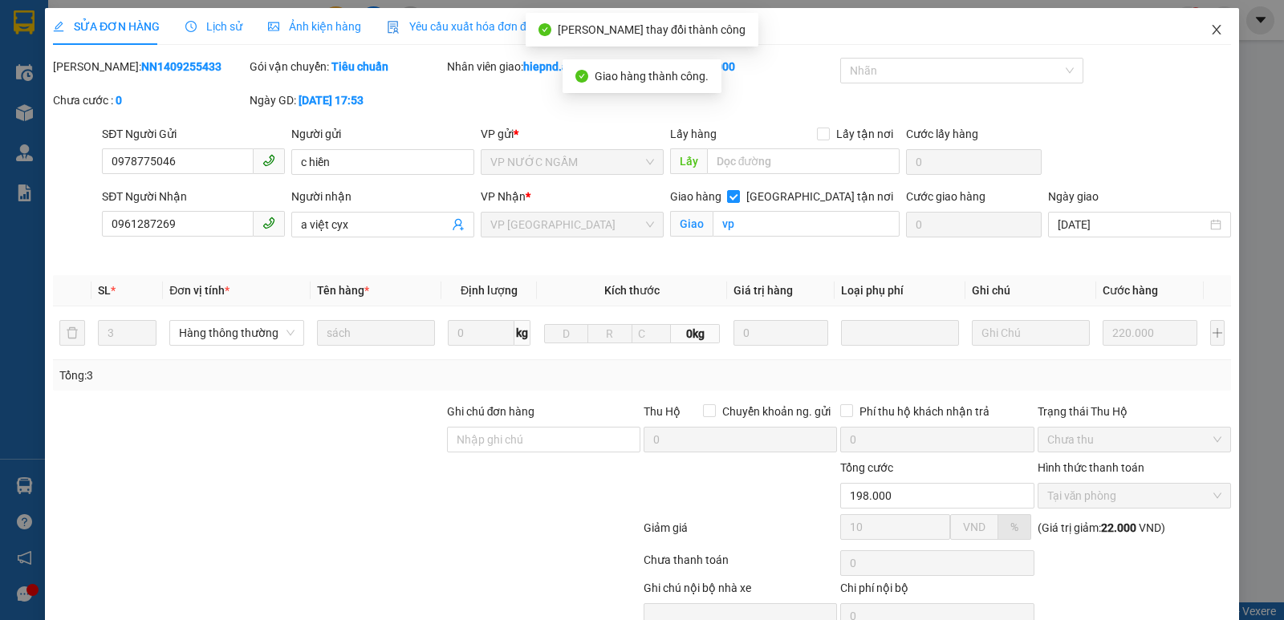
click at [1210, 32] on icon "close" at bounding box center [1216, 29] width 13 height 13
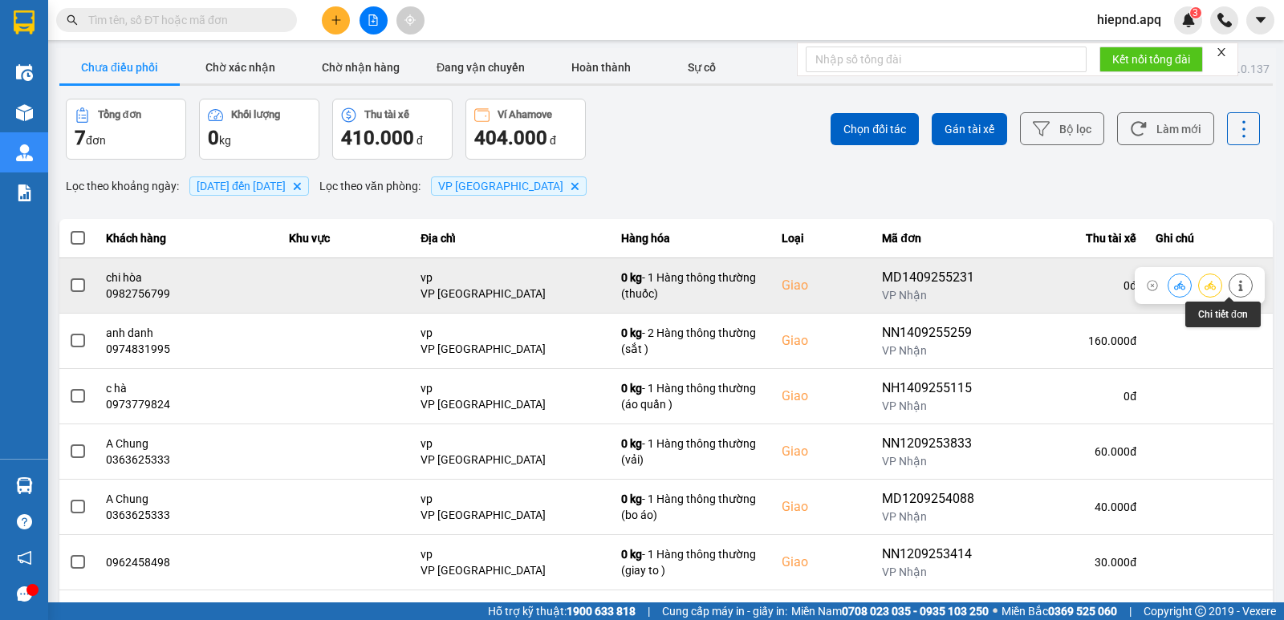
click at [1235, 283] on icon at bounding box center [1240, 285] width 11 height 11
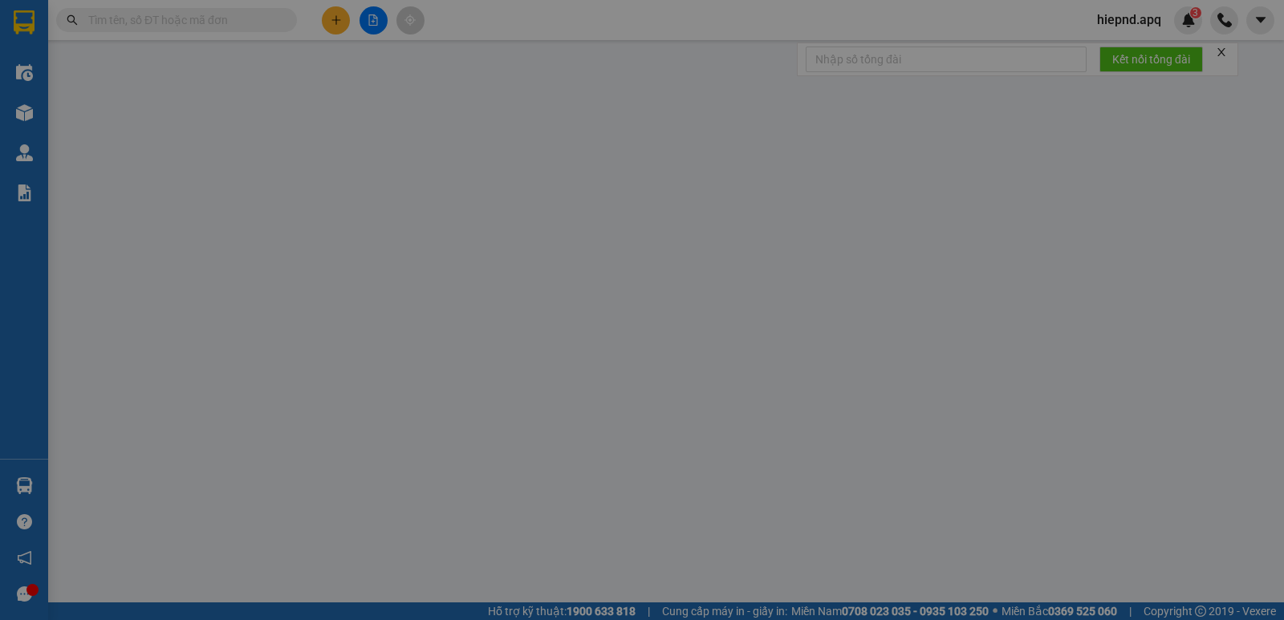
type input "0983041782"
type input "a đức"
type input "0982756799"
type input "chi hòa"
checkbox input "true"
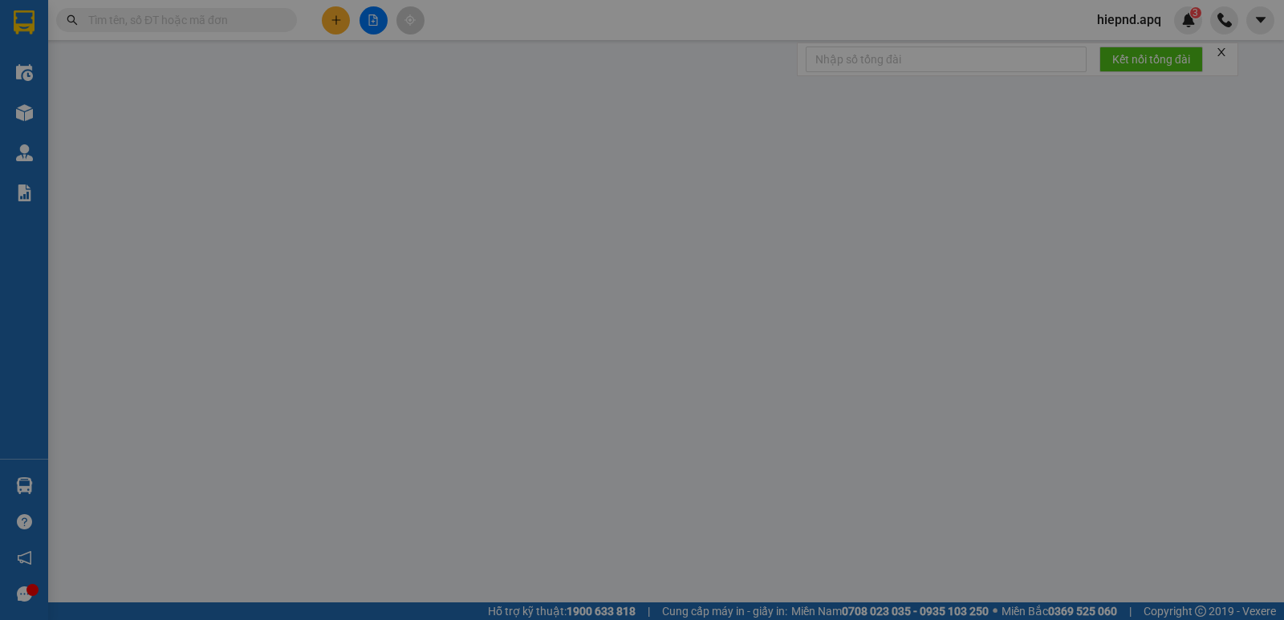
type input "vp"
type input "30.000"
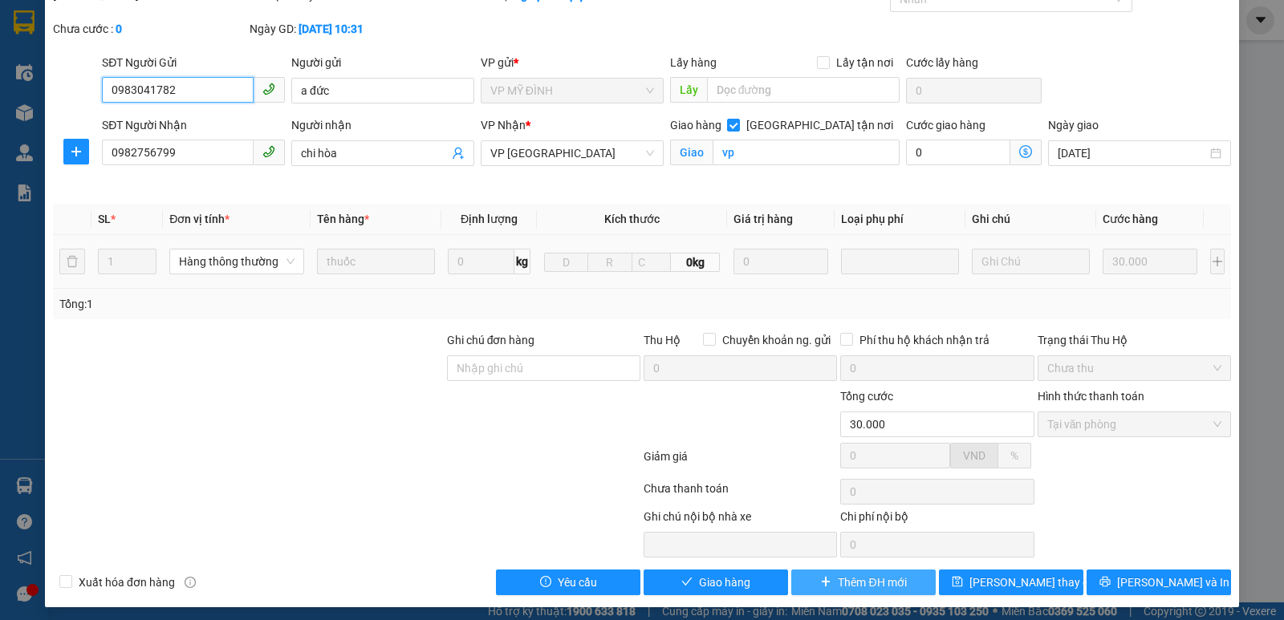
scroll to position [78, 0]
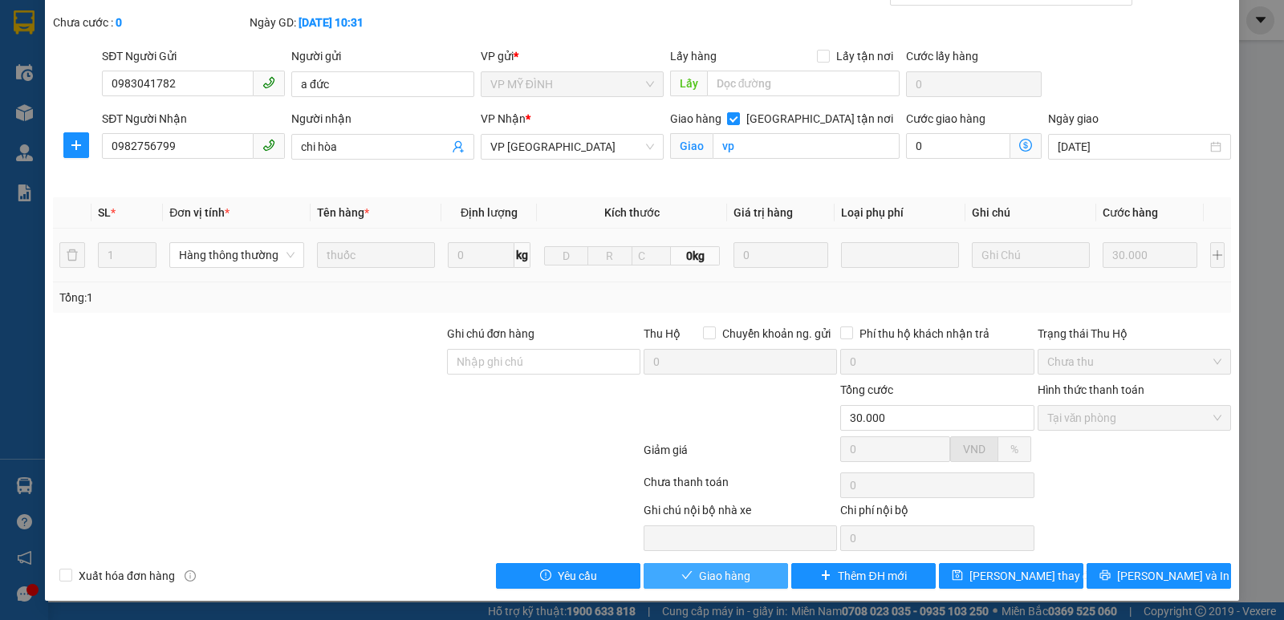
click at [758, 571] on button "Giao hàng" at bounding box center [716, 576] width 144 height 26
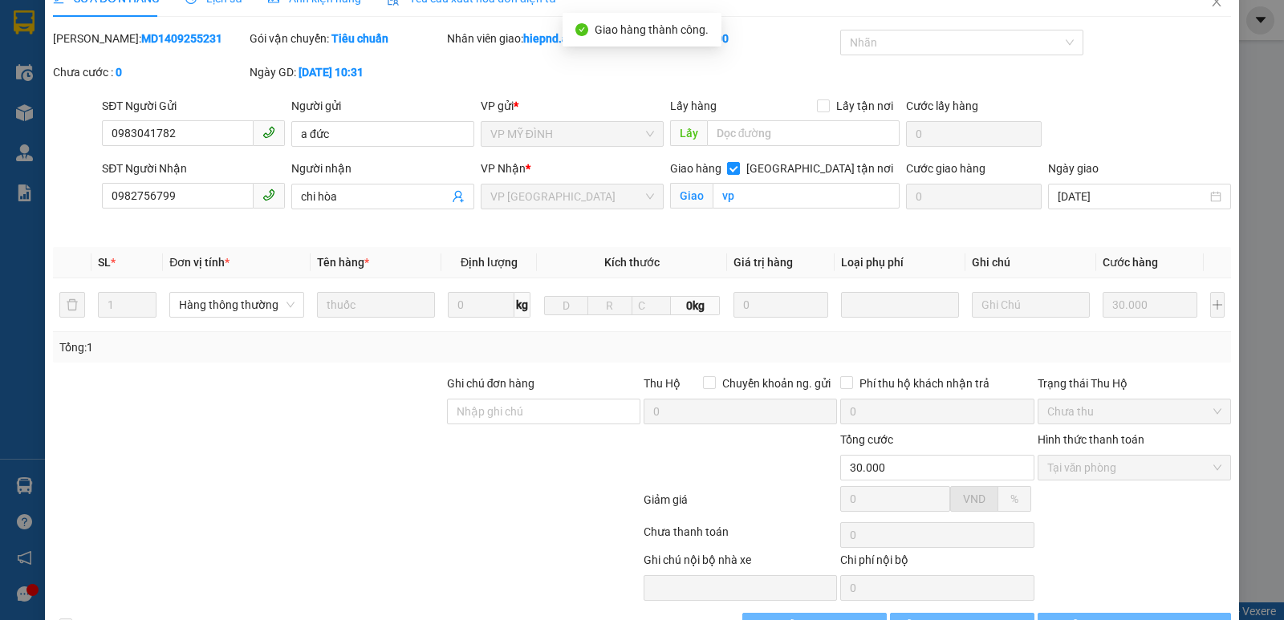
scroll to position [0, 0]
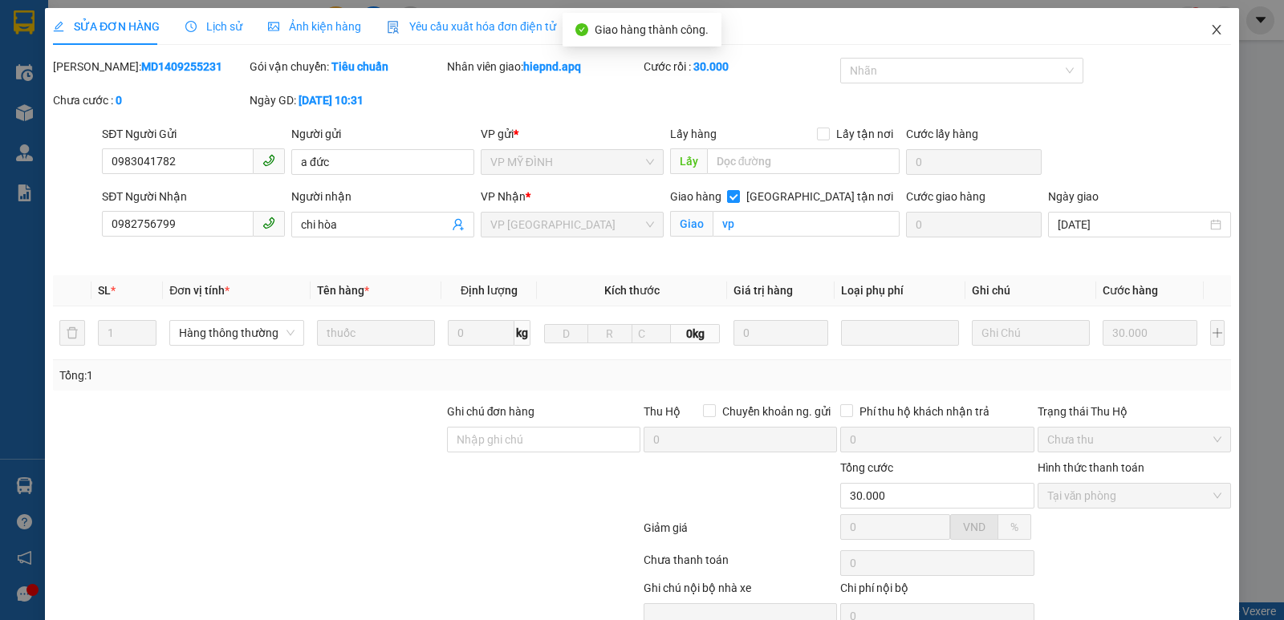
click at [1210, 29] on icon "close" at bounding box center [1216, 29] width 13 height 13
